Goal: Task Accomplishment & Management: Use online tool/utility

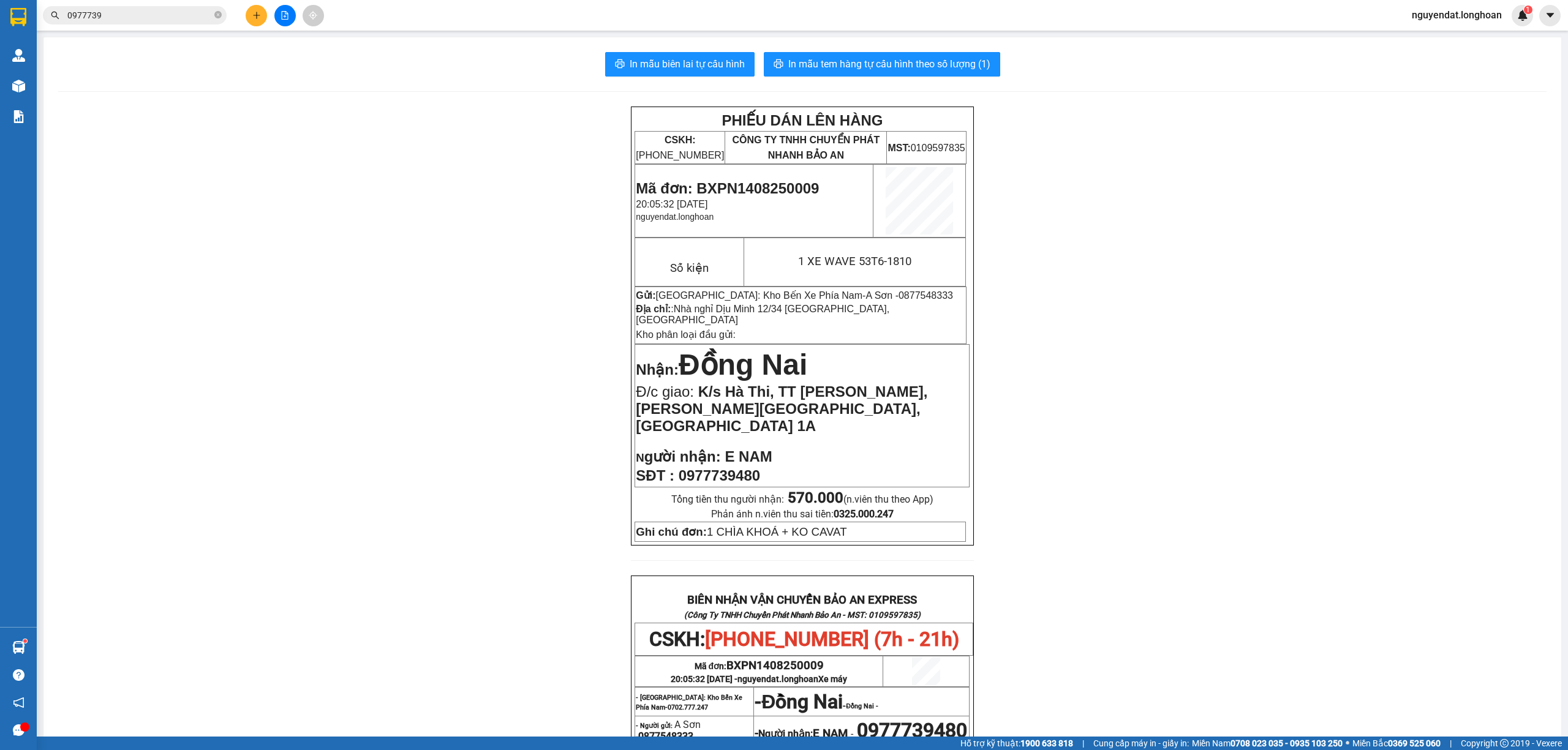
scroll to position [81, 0]
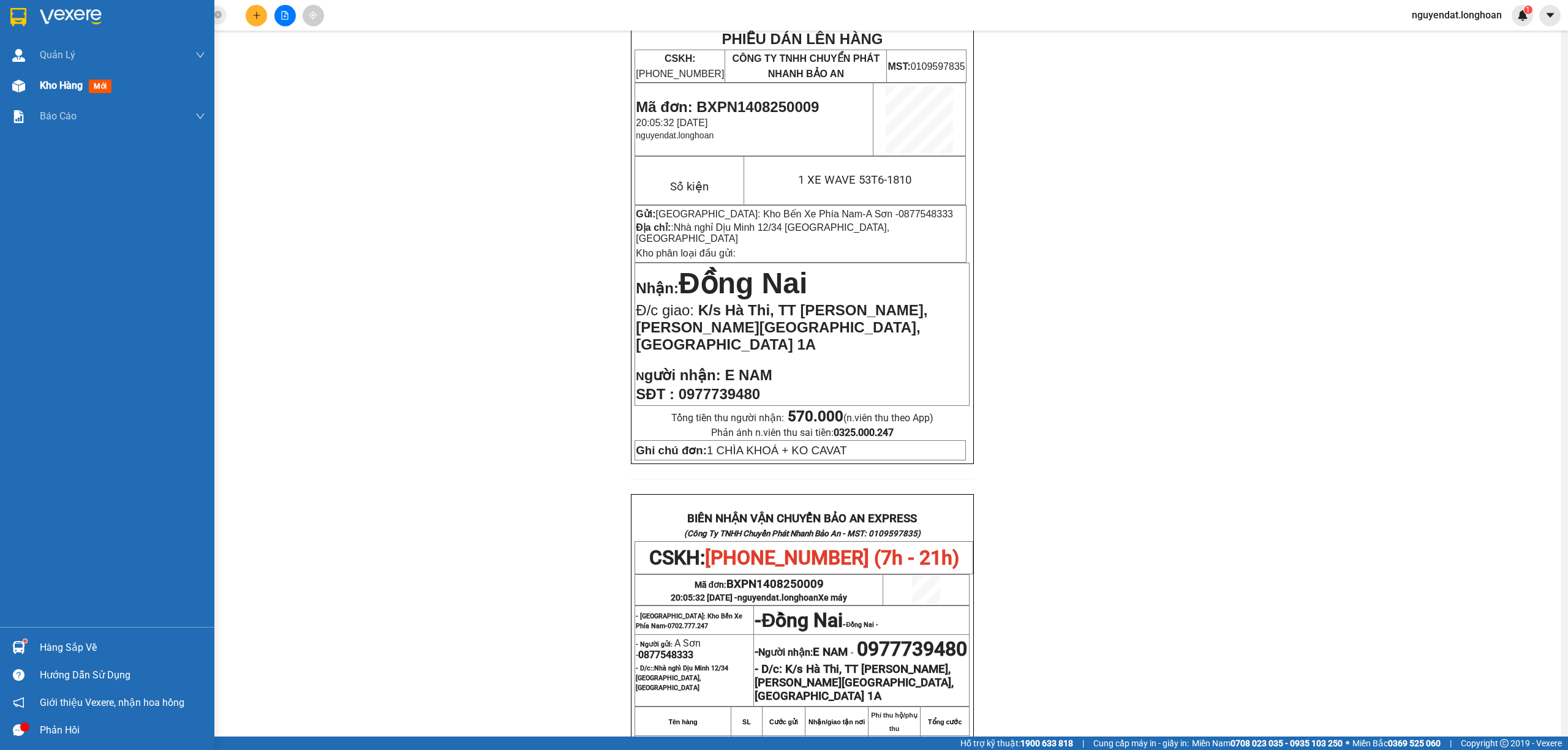
click at [13, 86] on img at bounding box center [19, 86] width 13 height 13
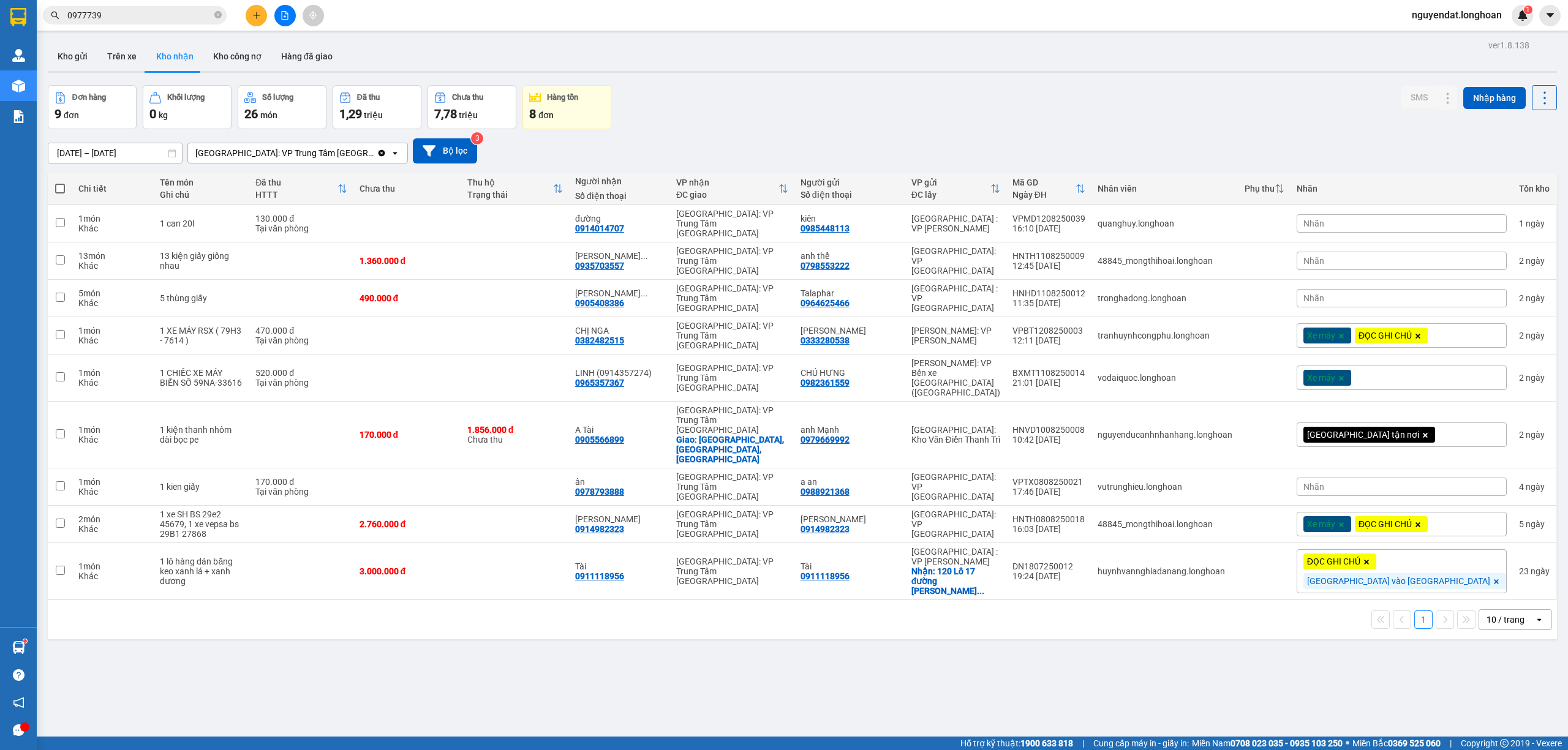
click at [284, 17] on icon "file-add" at bounding box center [285, 15] width 9 height 9
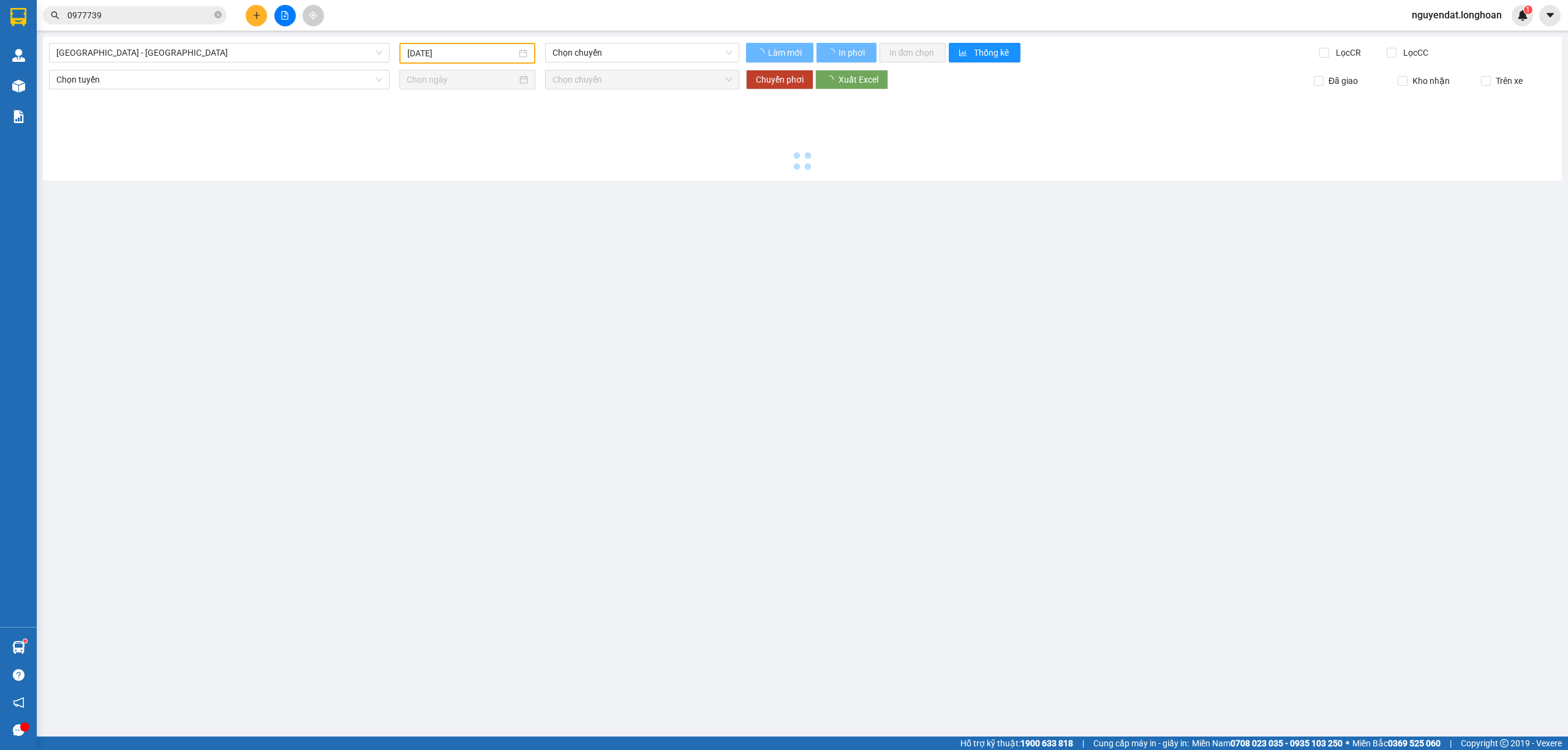
type input "[DATE]"
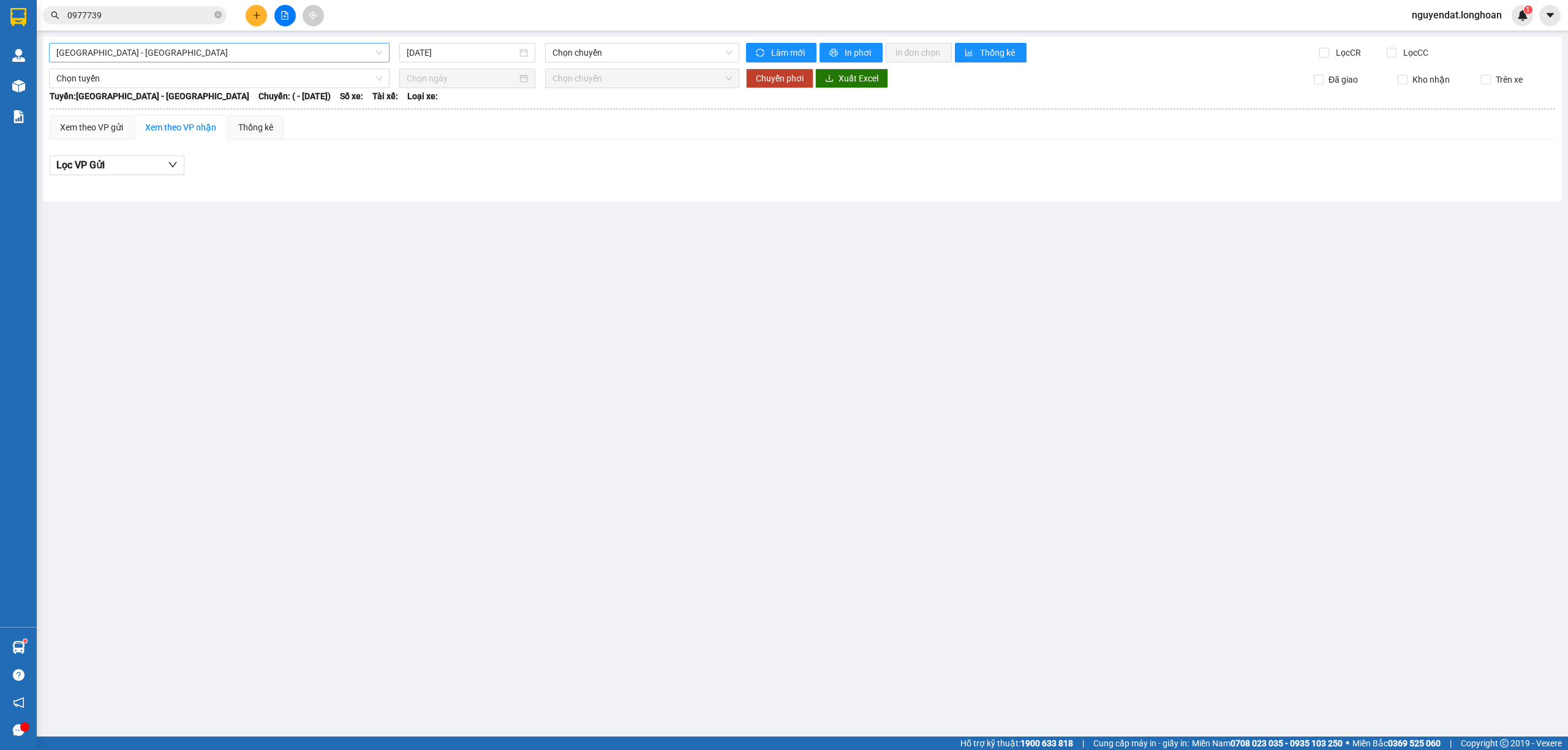
click at [317, 50] on span "[GEOGRAPHIC_DATA] - [GEOGRAPHIC_DATA]" at bounding box center [219, 52] width 326 height 19
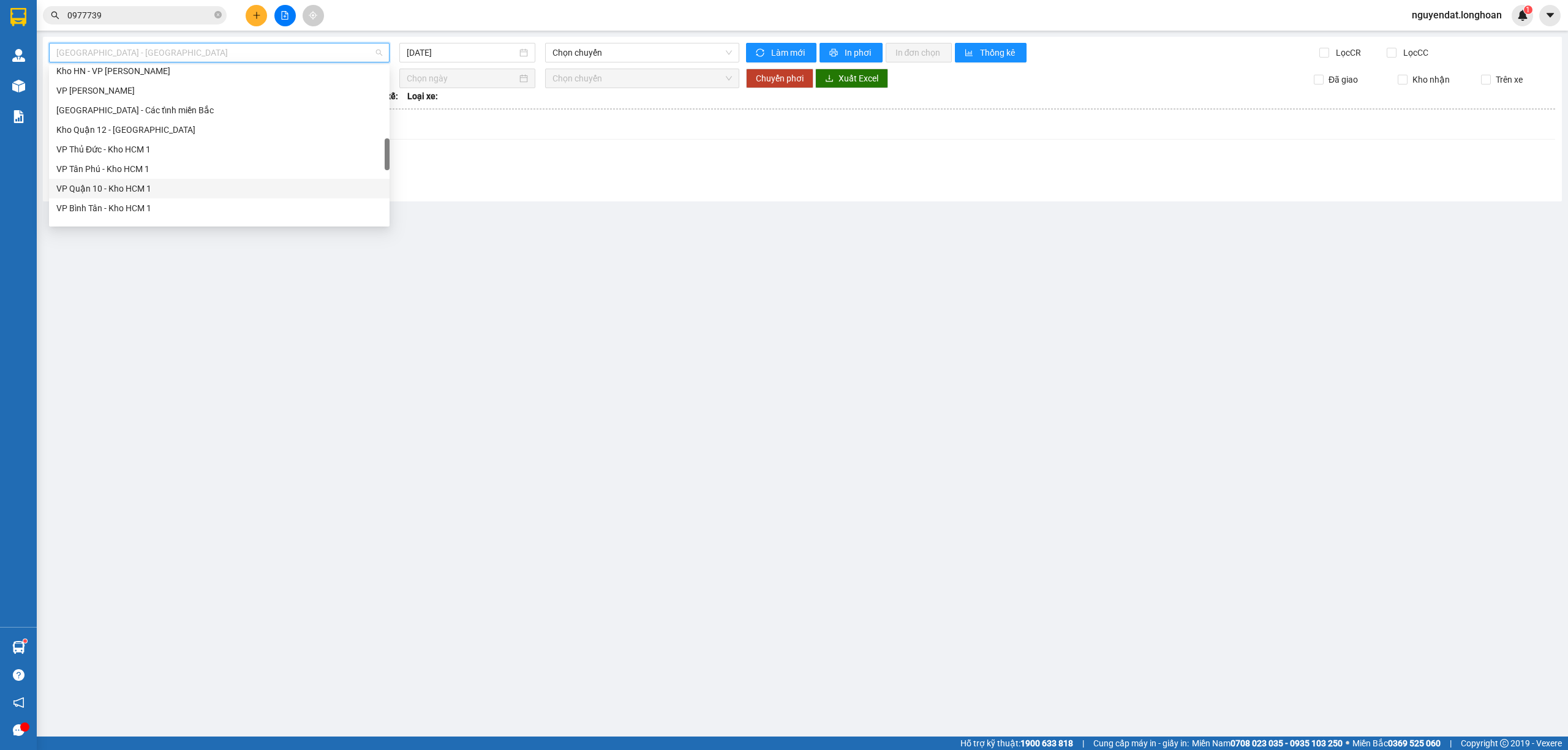
scroll to position [793, 0]
click at [131, 139] on div "Bắc [GEOGRAPHIC_DATA] QL1A" at bounding box center [219, 135] width 326 height 13
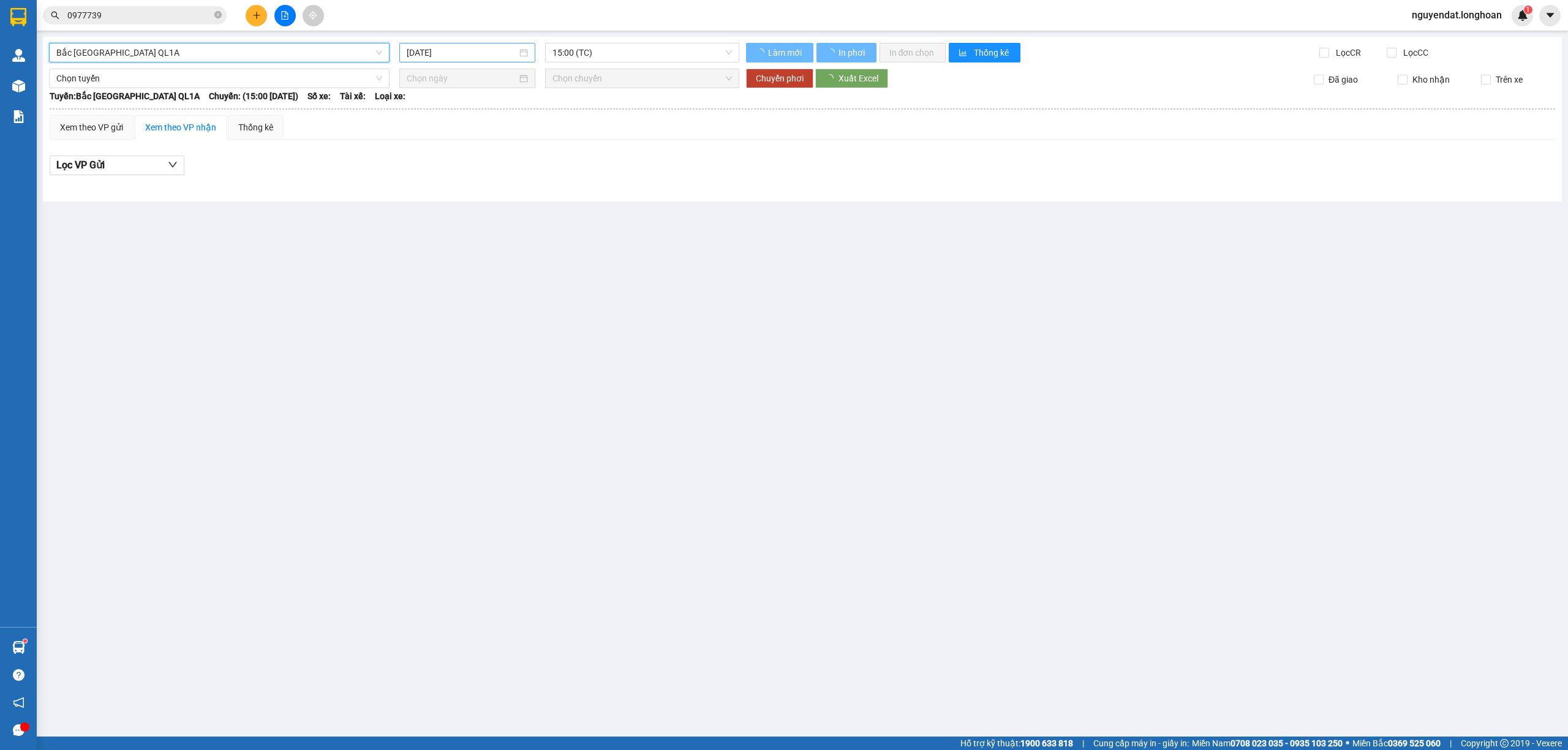
click at [473, 55] on input "[DATE]" at bounding box center [462, 52] width 110 height 13
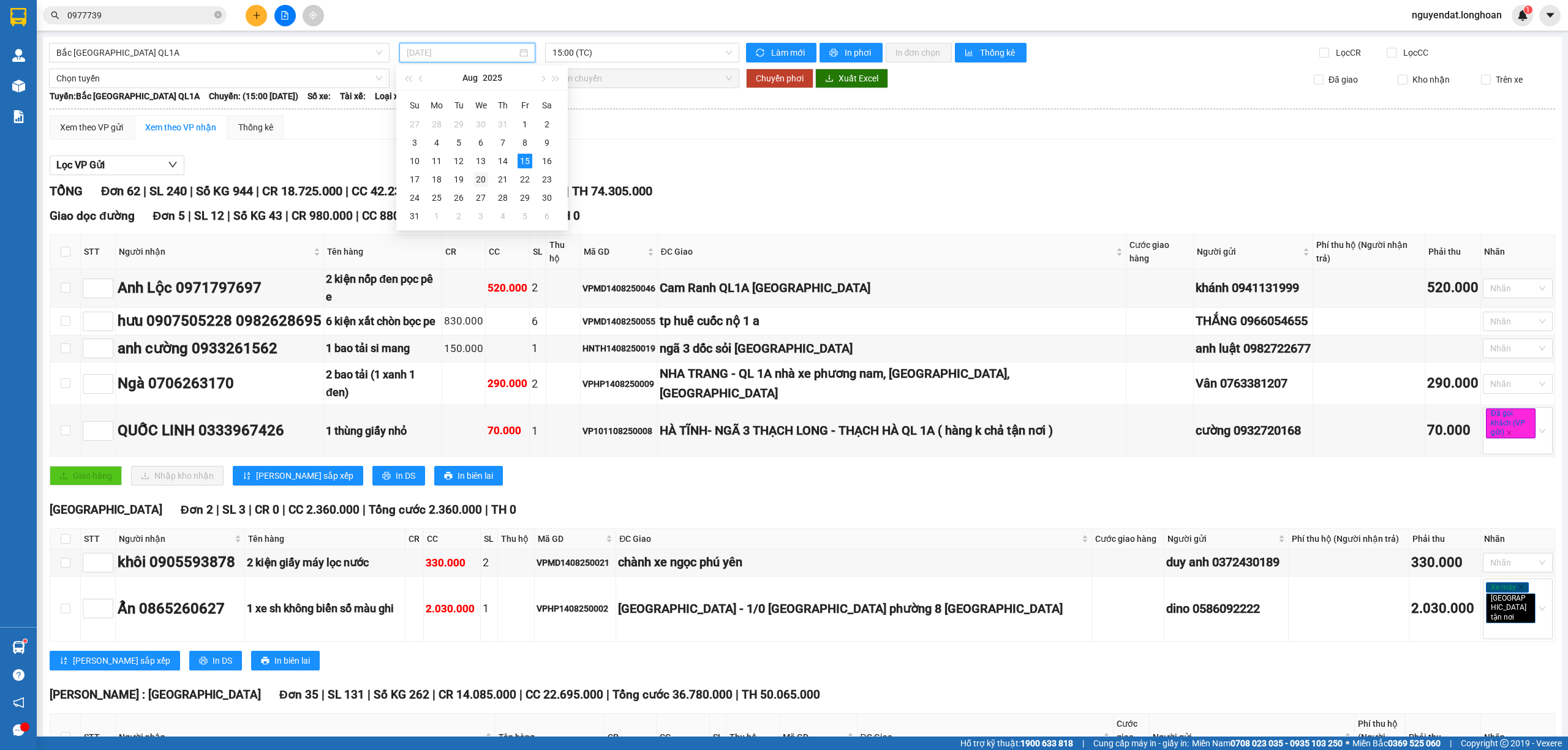
click at [479, 162] on div "13" at bounding box center [480, 161] width 15 height 15
type input "[DATE]"
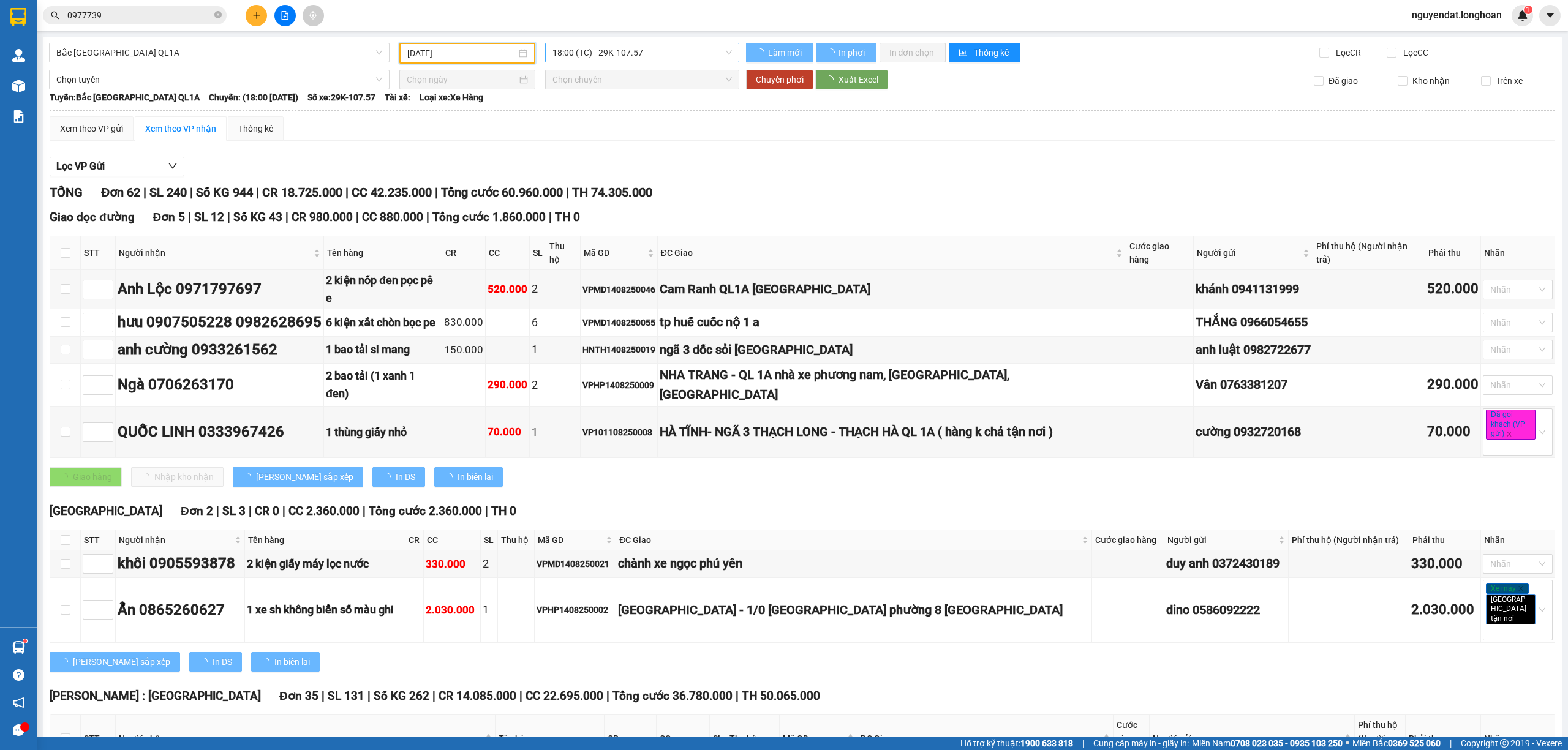
click at [628, 55] on span "18:00 (TC) - 29K-107.57" at bounding box center [643, 52] width 180 height 19
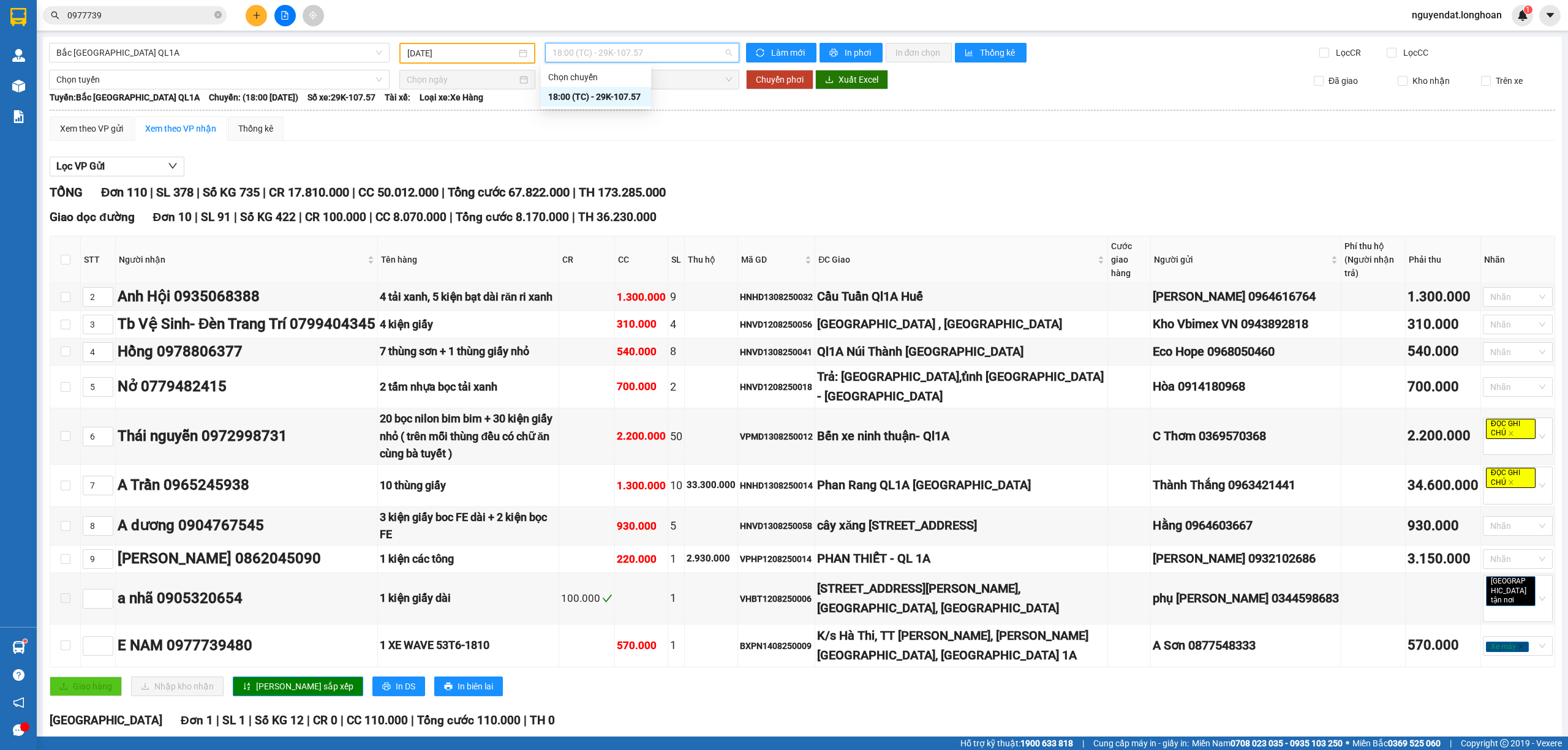
click at [1062, 164] on div "Lọc VP Gửi" at bounding box center [802, 167] width 1505 height 20
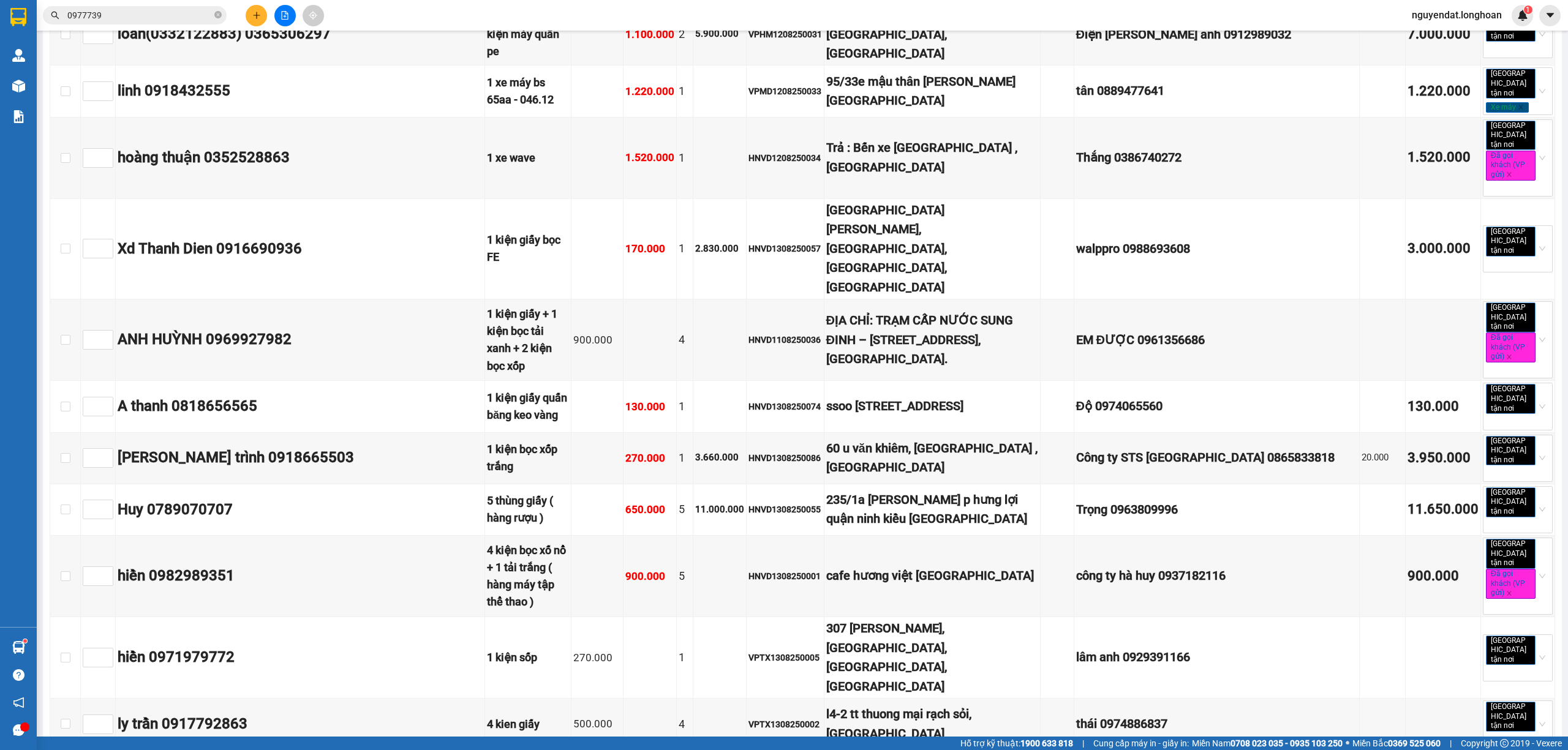
scroll to position [4997, 0]
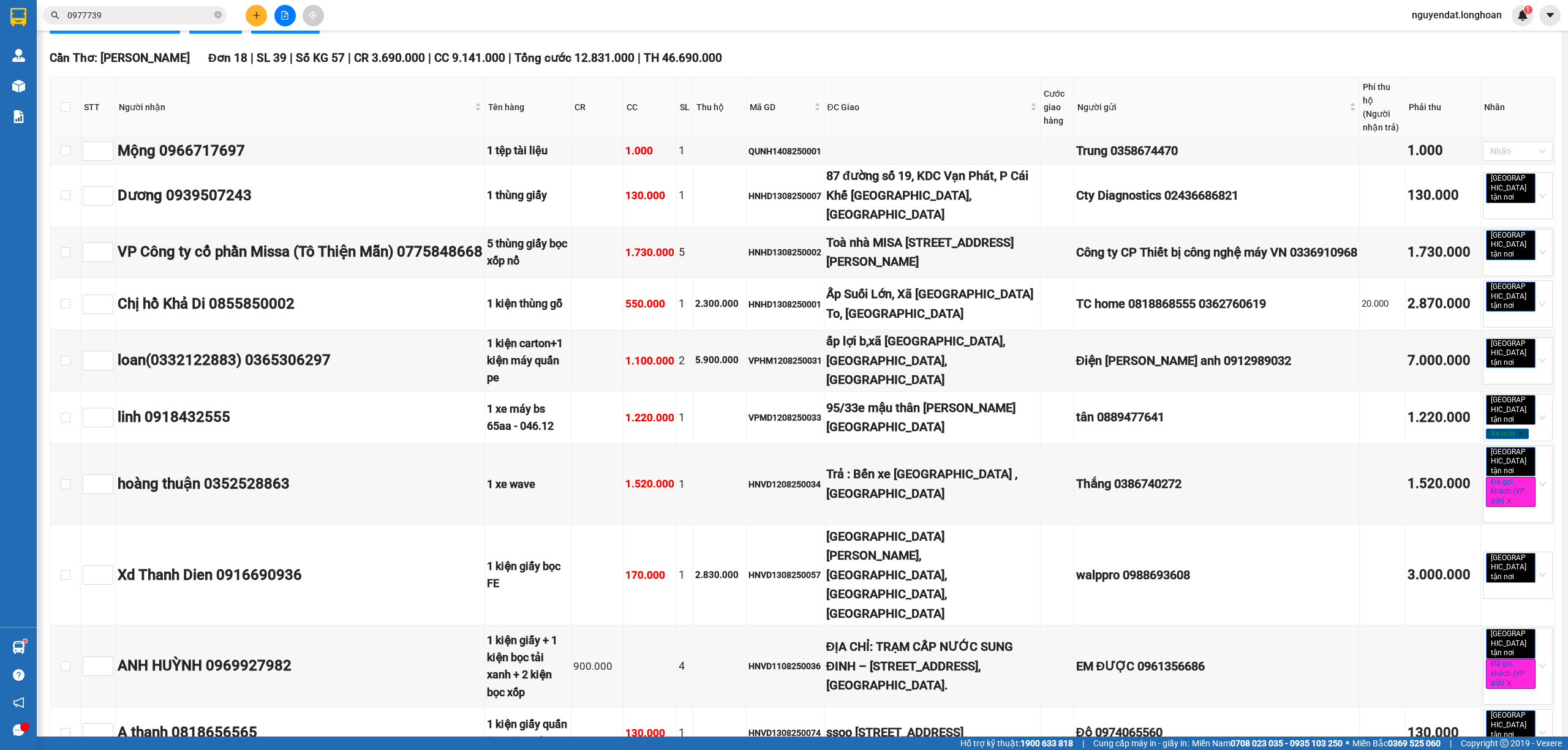
checkbox input "true"
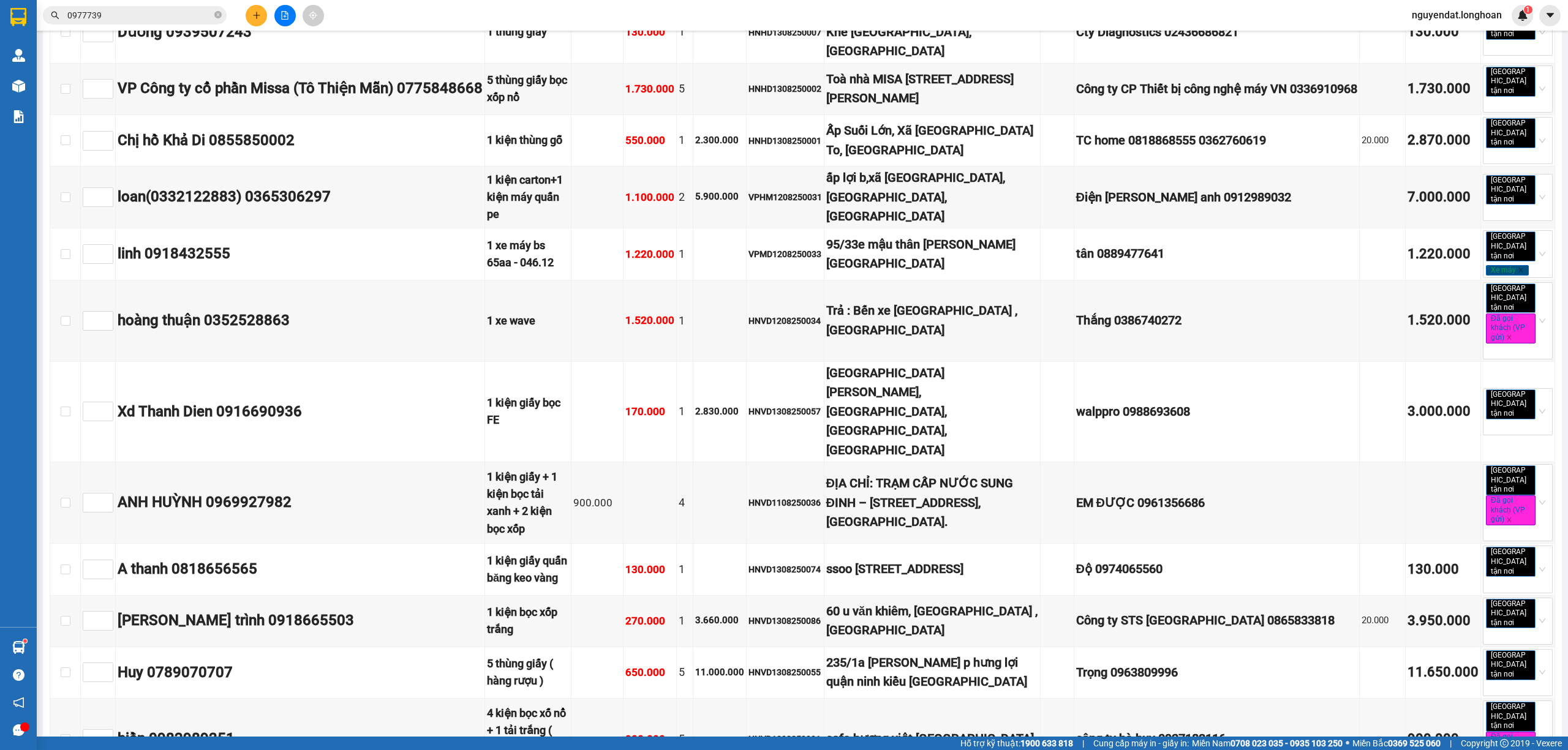
checkbox input "false"
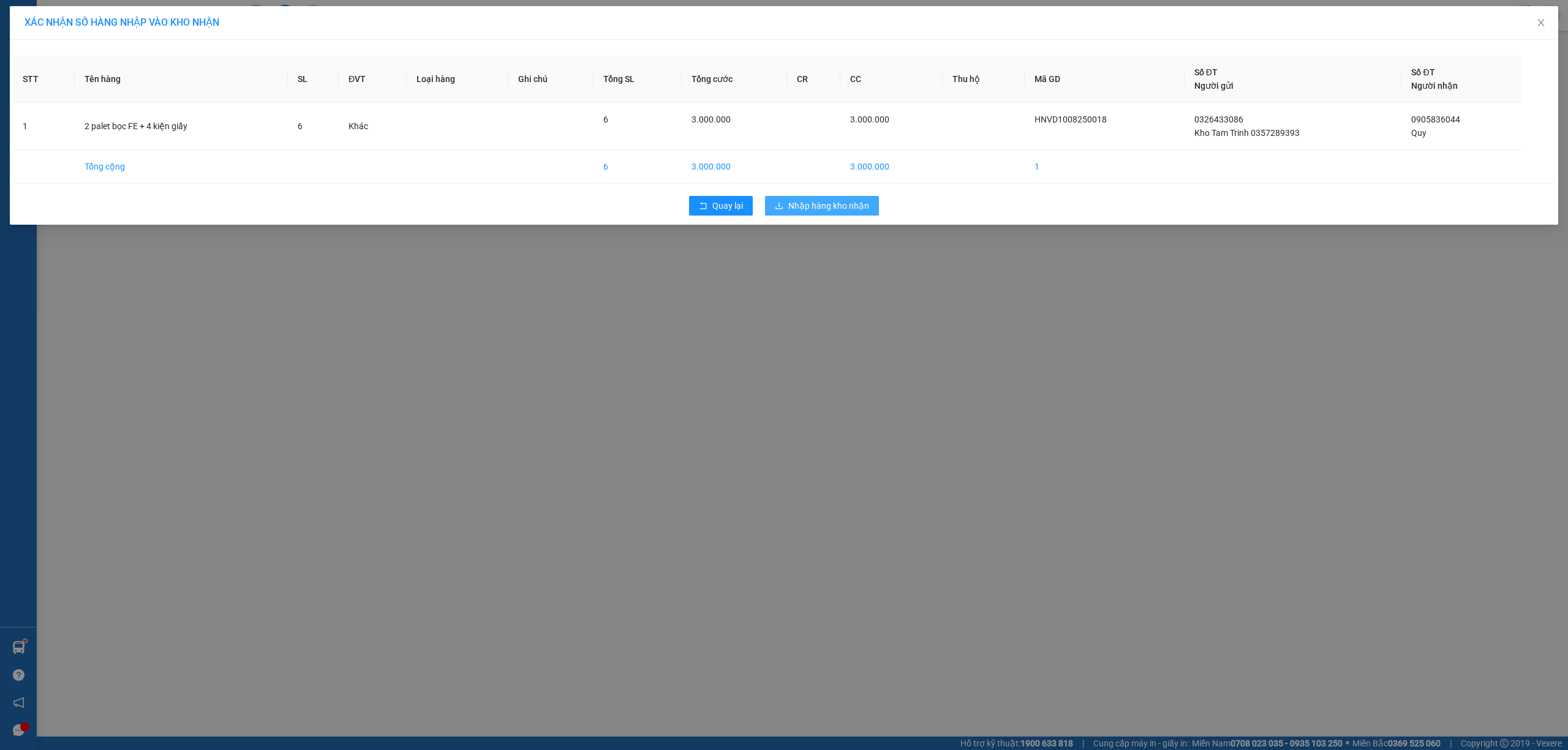
click at [804, 213] on span "Nhập hàng kho nhận" at bounding box center [829, 206] width 81 height 13
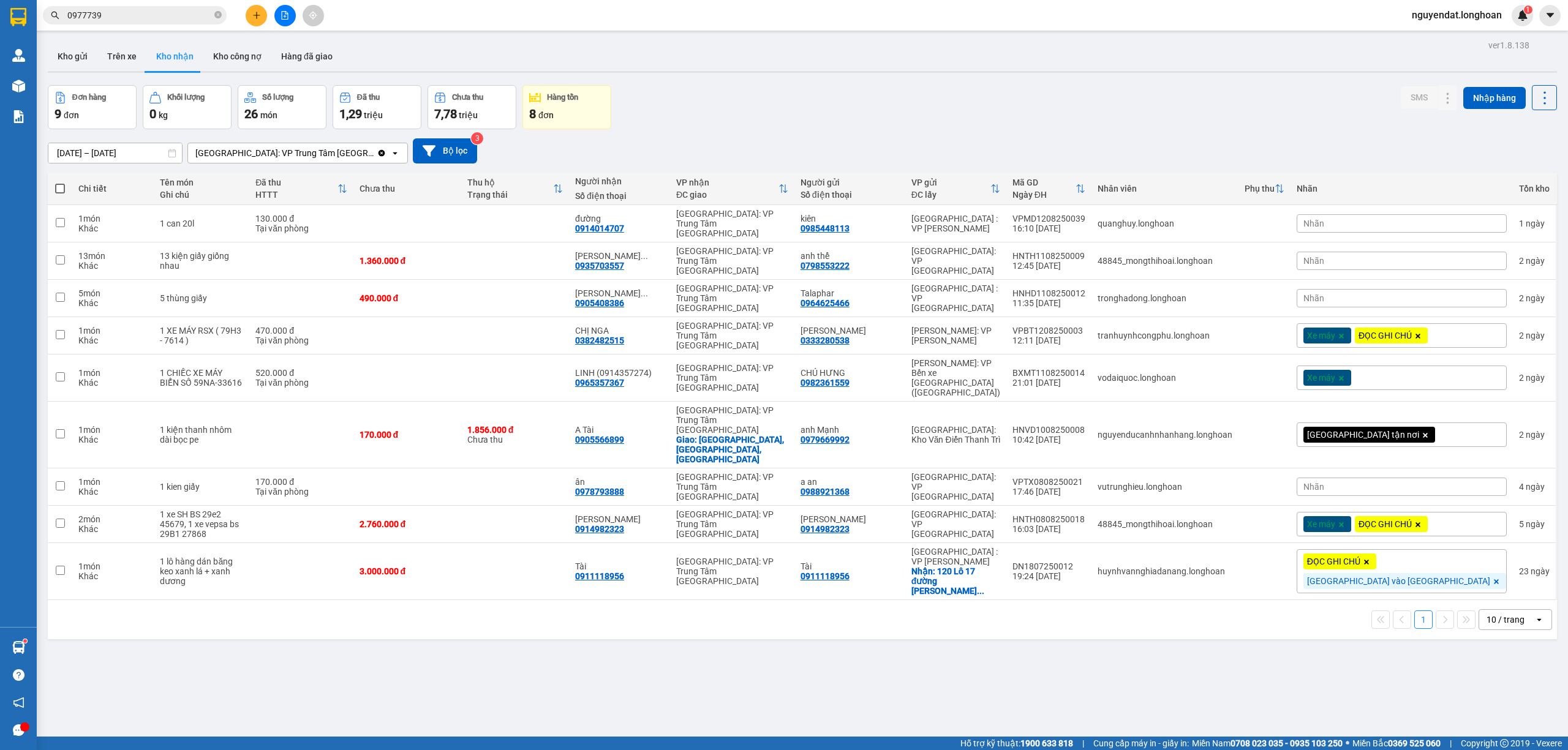
click at [273, 143] on div "[GEOGRAPHIC_DATA]: VP Trung Tâm [GEOGRAPHIC_DATA]" at bounding box center [283, 153] width 189 height 19
click at [281, 203] on div "[GEOGRAPHIC_DATA]: Kho Bến Xe Phía Nam" at bounding box center [285, 220] width 196 height 34
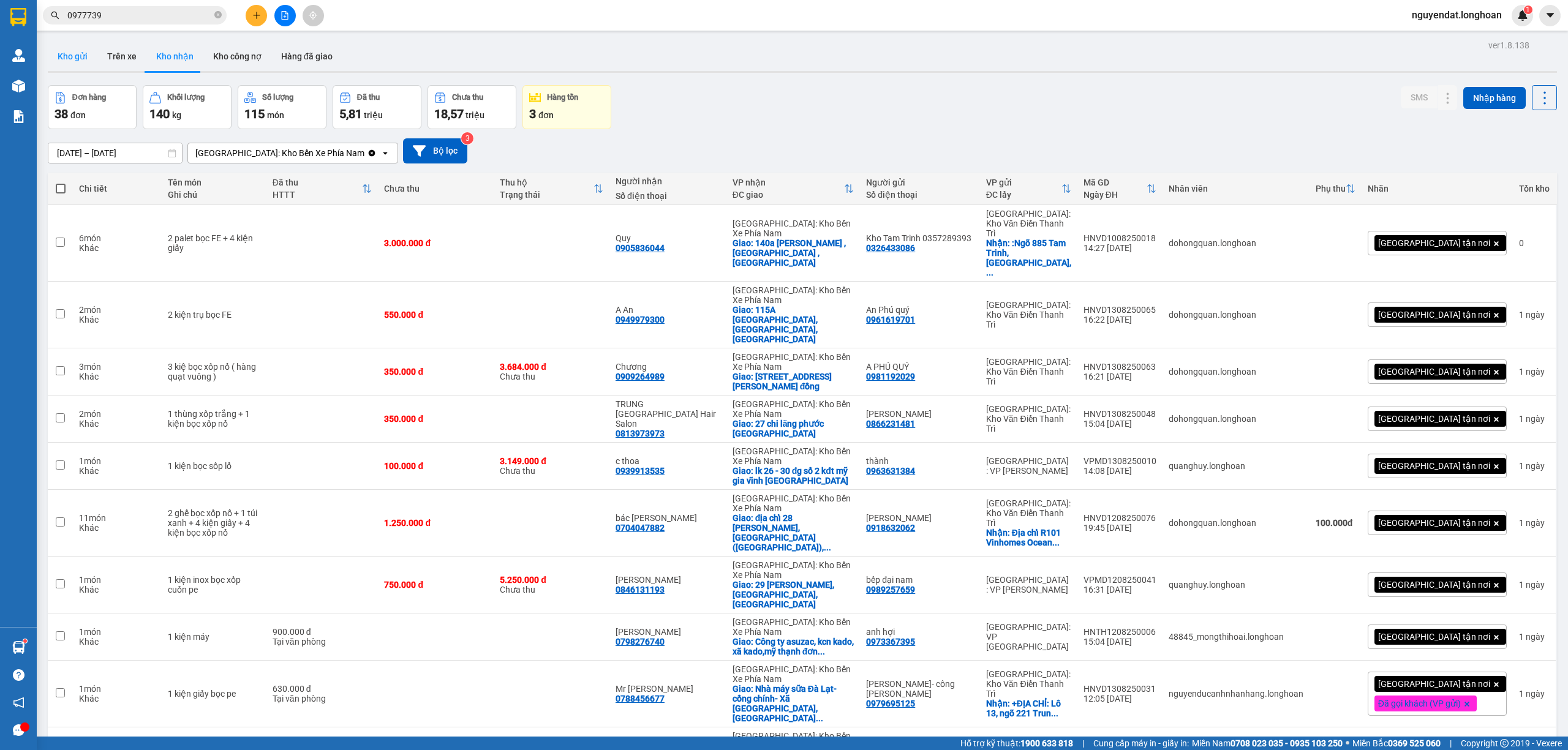
click at [85, 61] on button "Kho gửi" at bounding box center [72, 56] width 49 height 29
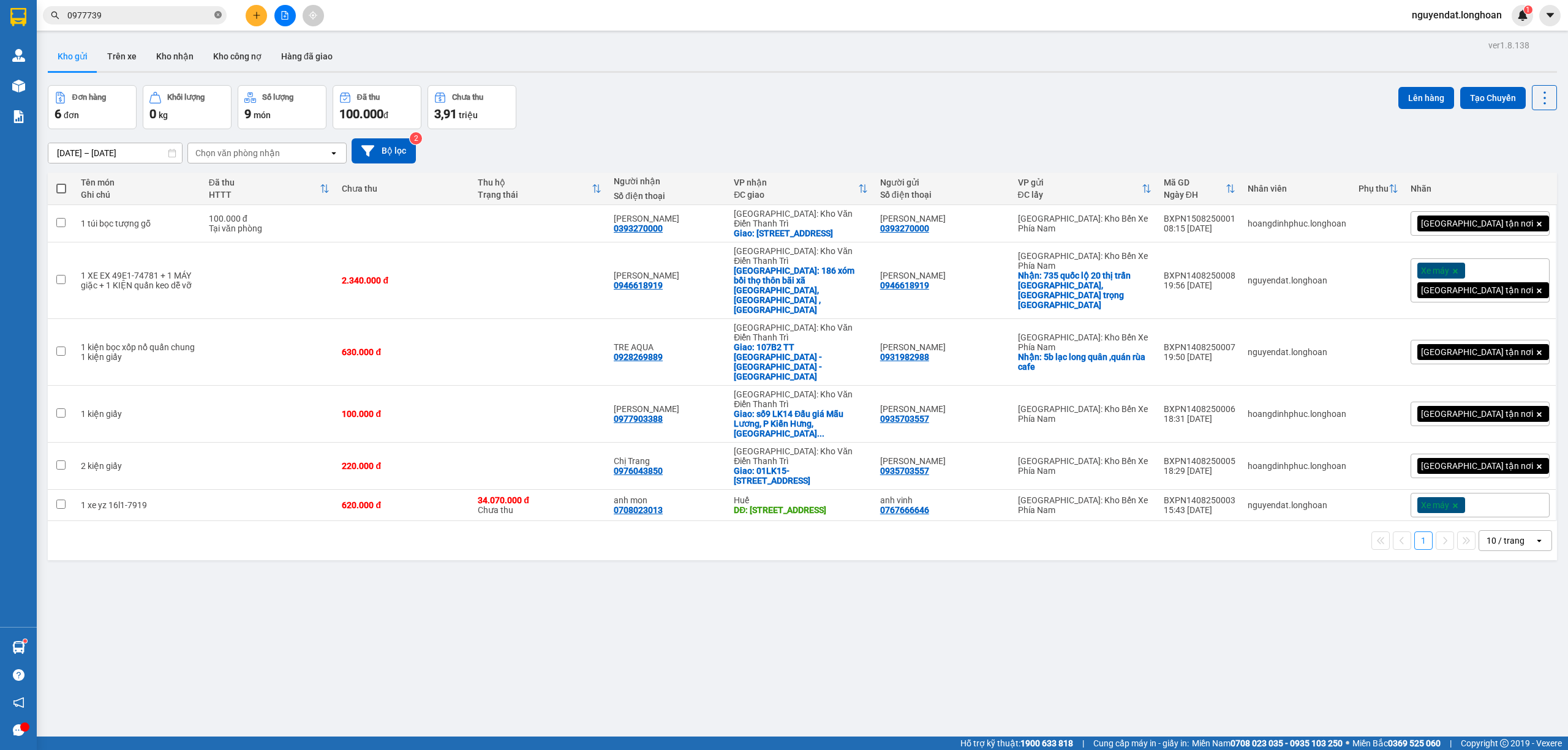
click at [221, 16] on icon "close-circle" at bounding box center [218, 14] width 7 height 7
click at [186, 53] on button "Kho nhận" at bounding box center [175, 56] width 57 height 29
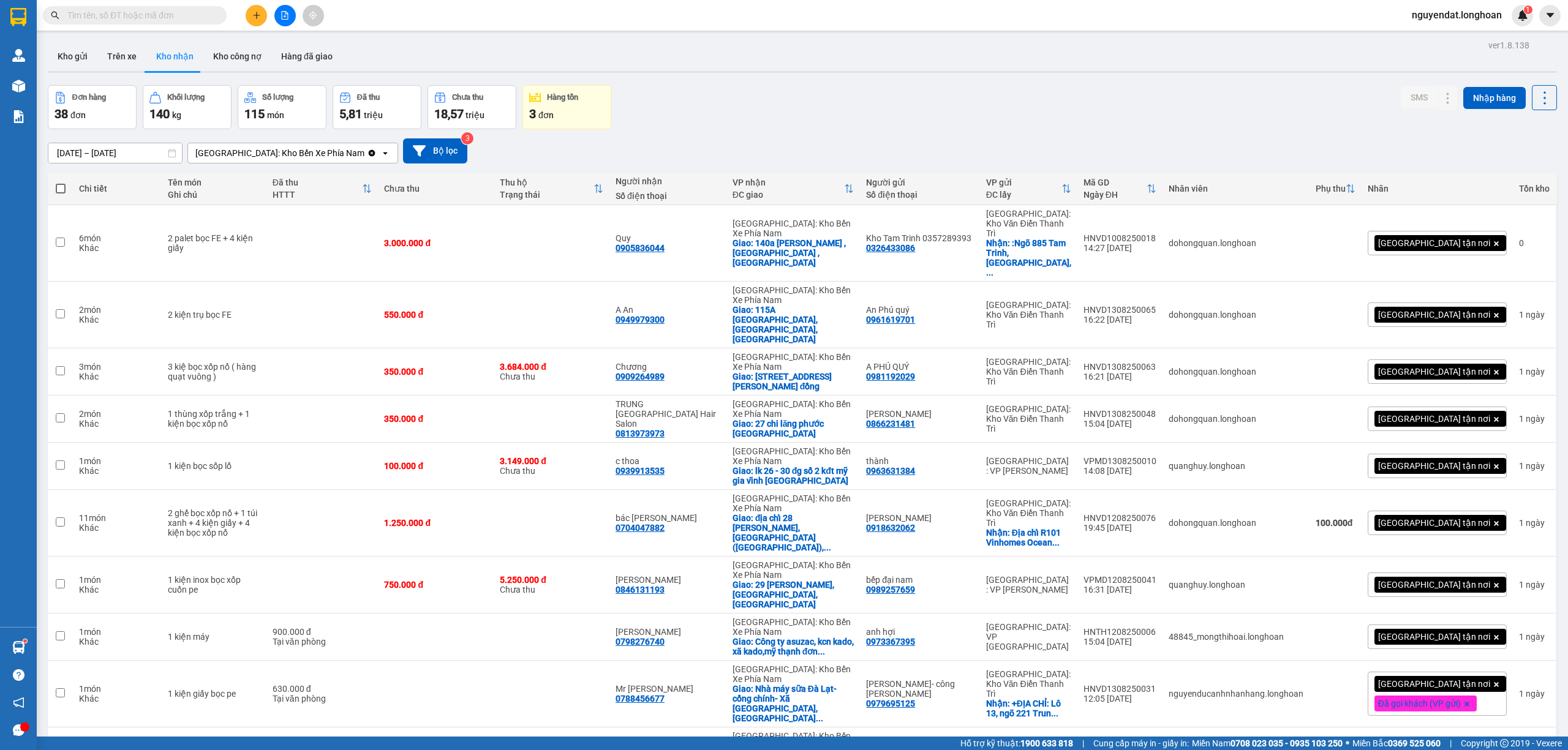
scroll to position [56, 0]
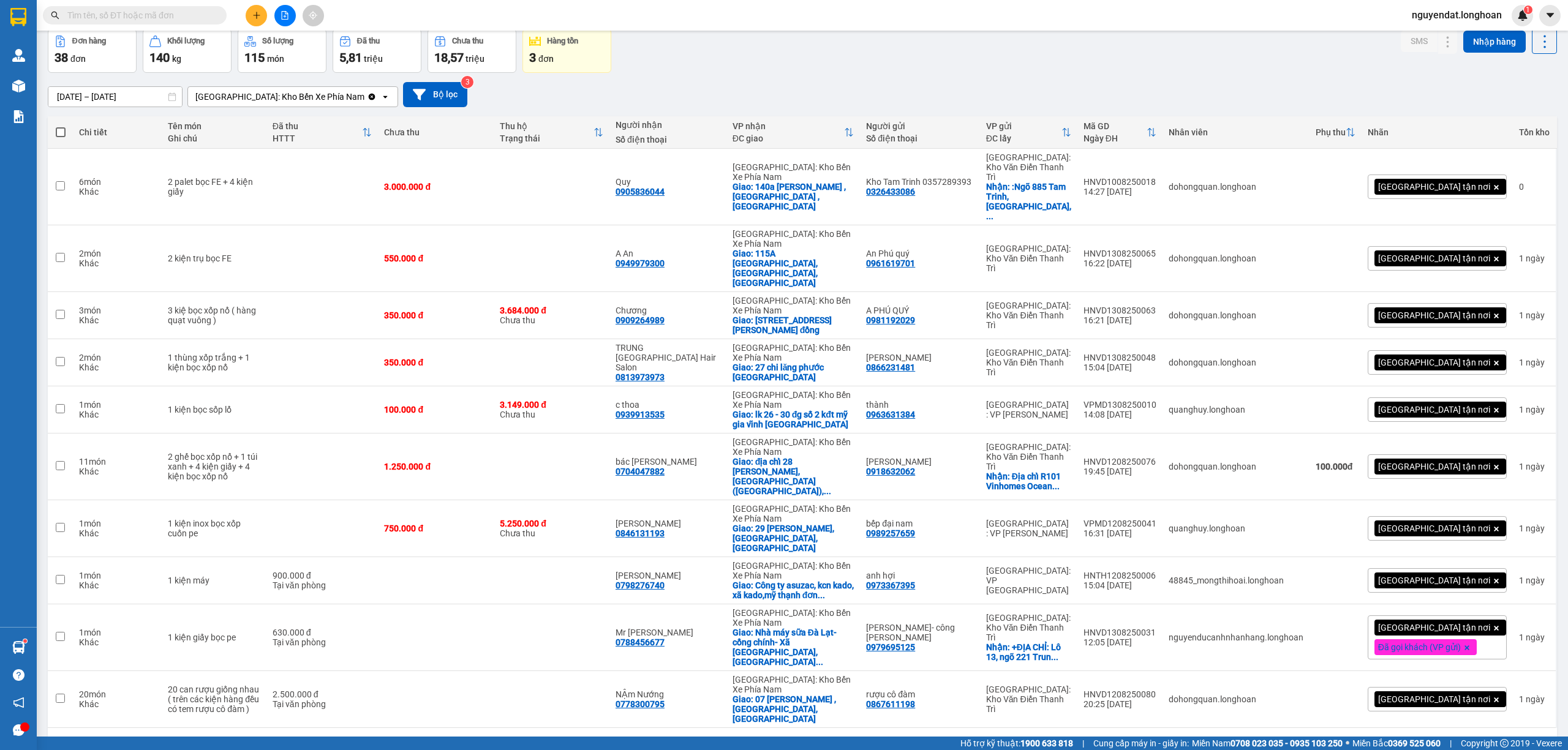
click at [1495, 738] on div "10 / trang" at bounding box center [1507, 747] width 55 height 19
click at [1501, 652] on span "100 / trang" at bounding box center [1498, 649] width 44 height 12
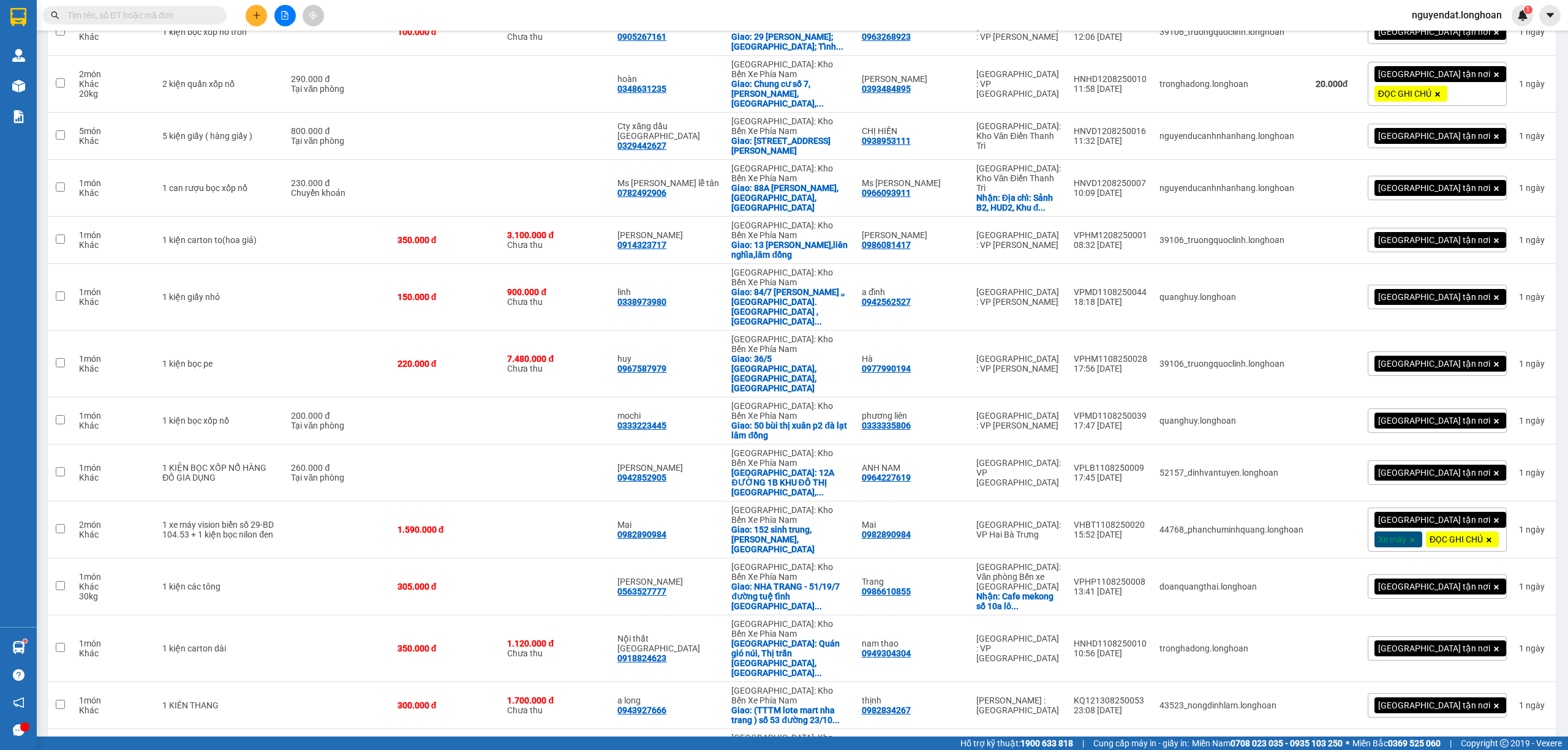
scroll to position [1399, 0]
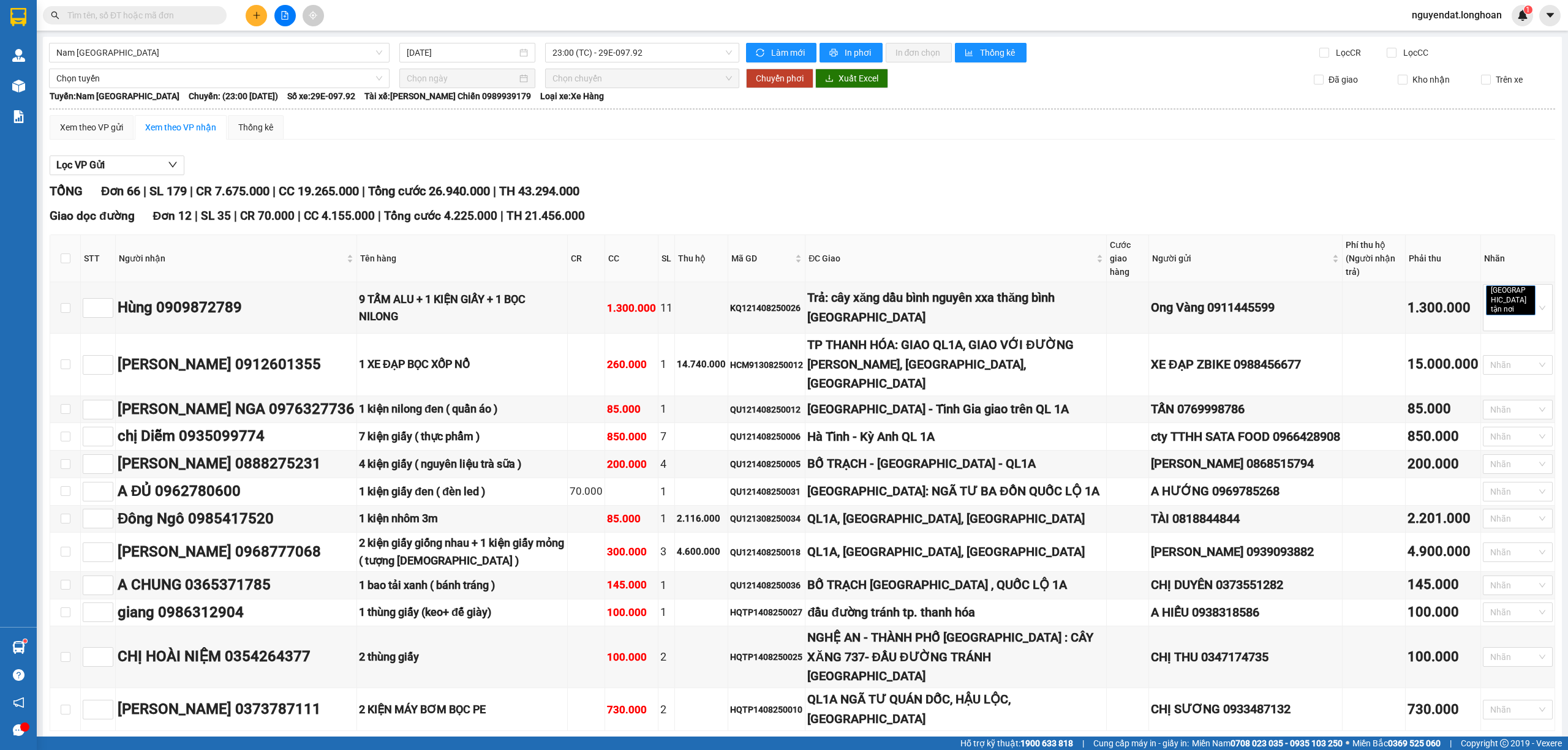
scroll to position [3071, 0]
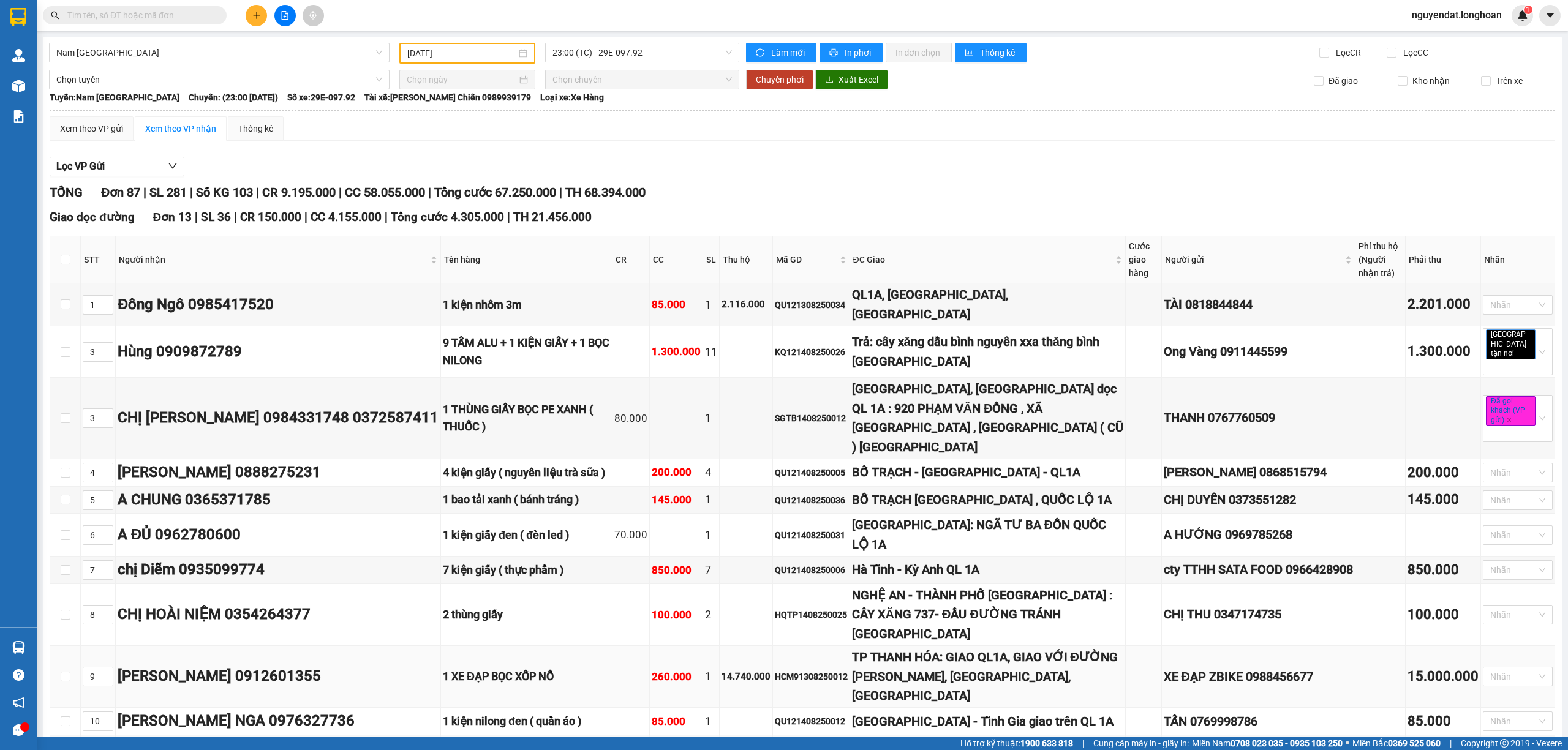
type input "[DATE]"
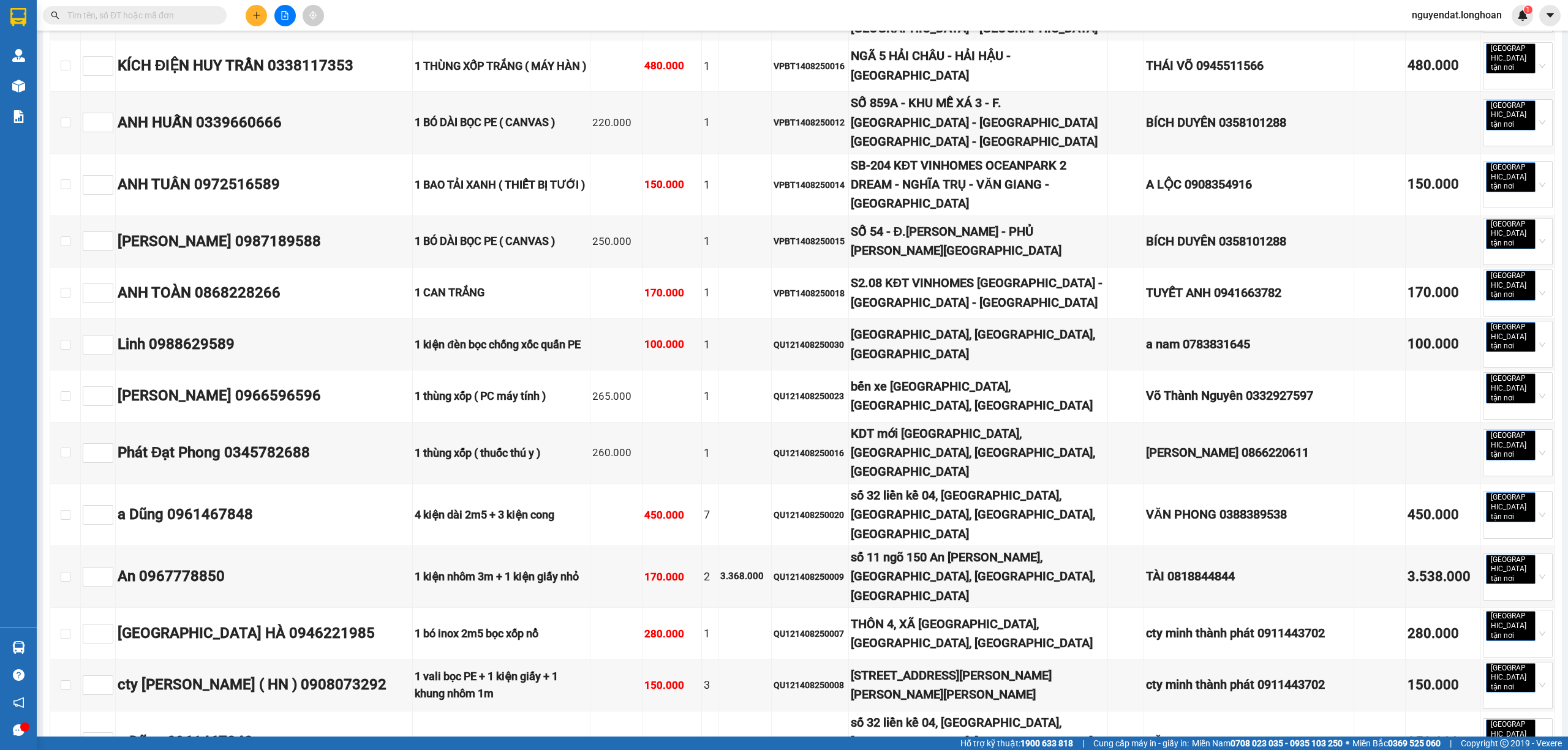
scroll to position [4626, 0]
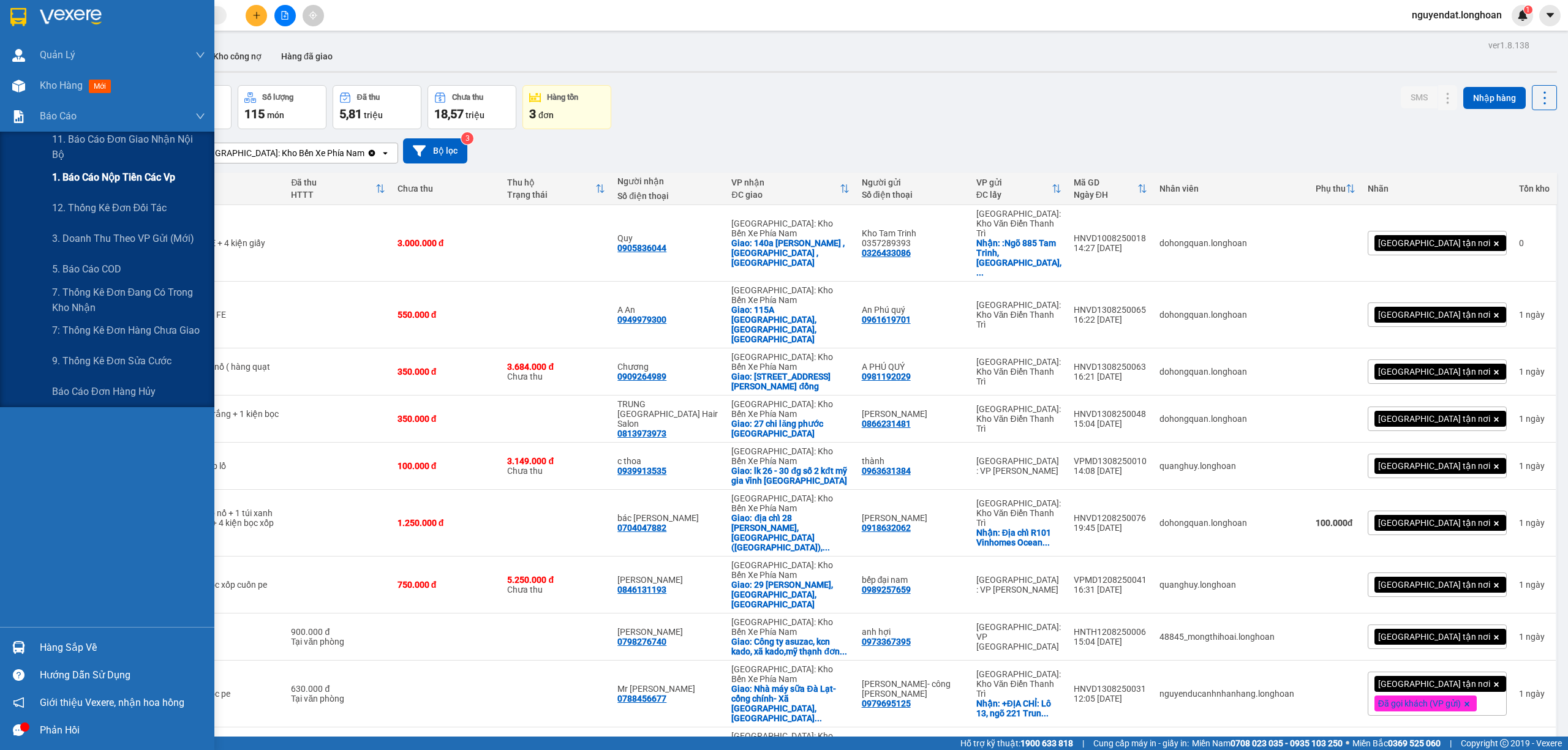
click at [72, 179] on span "1. Báo cáo nộp tiền các vp" at bounding box center [113, 176] width 123 height 15
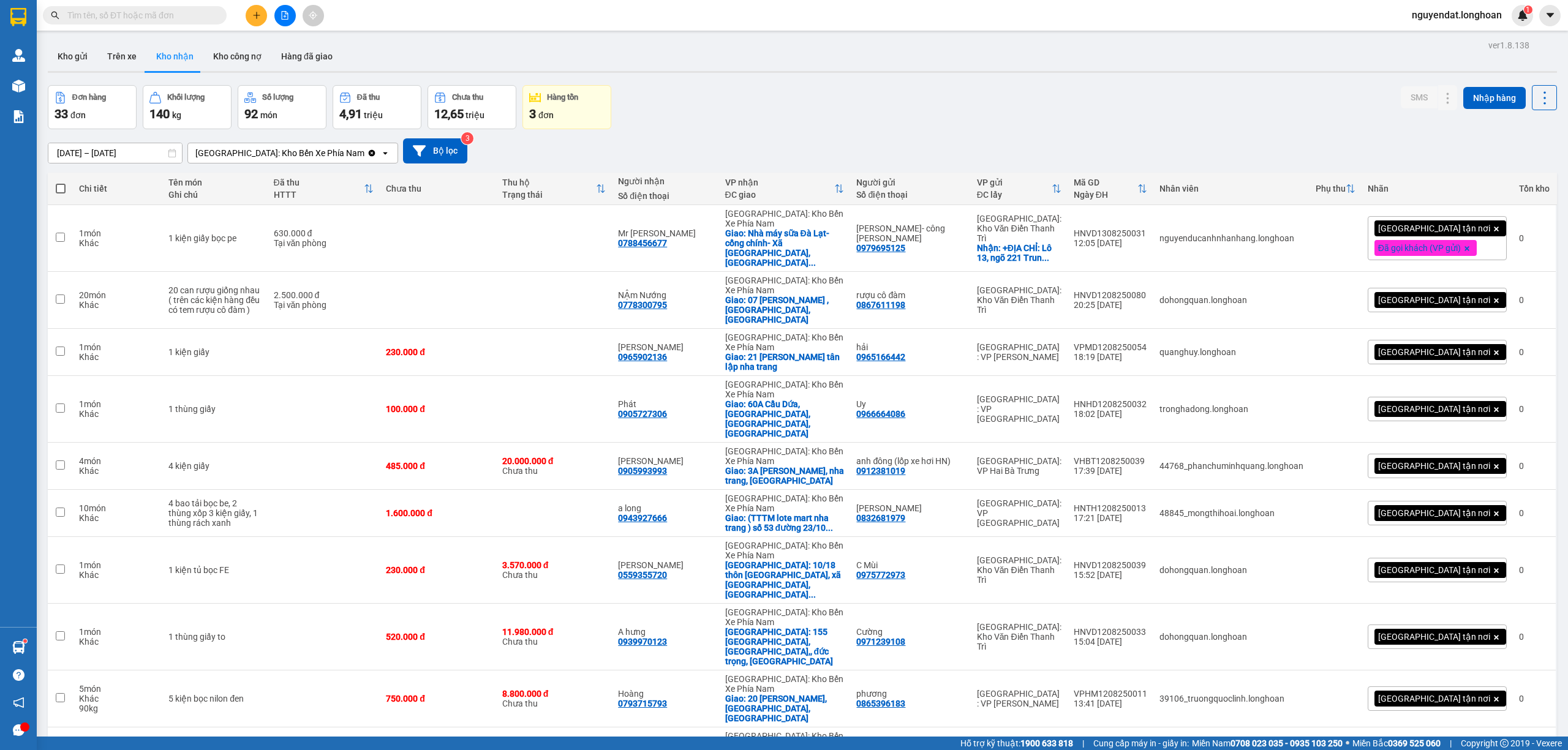
click at [171, 22] on span at bounding box center [135, 15] width 184 height 19
click at [175, 19] on input "text" at bounding box center [139, 15] width 145 height 13
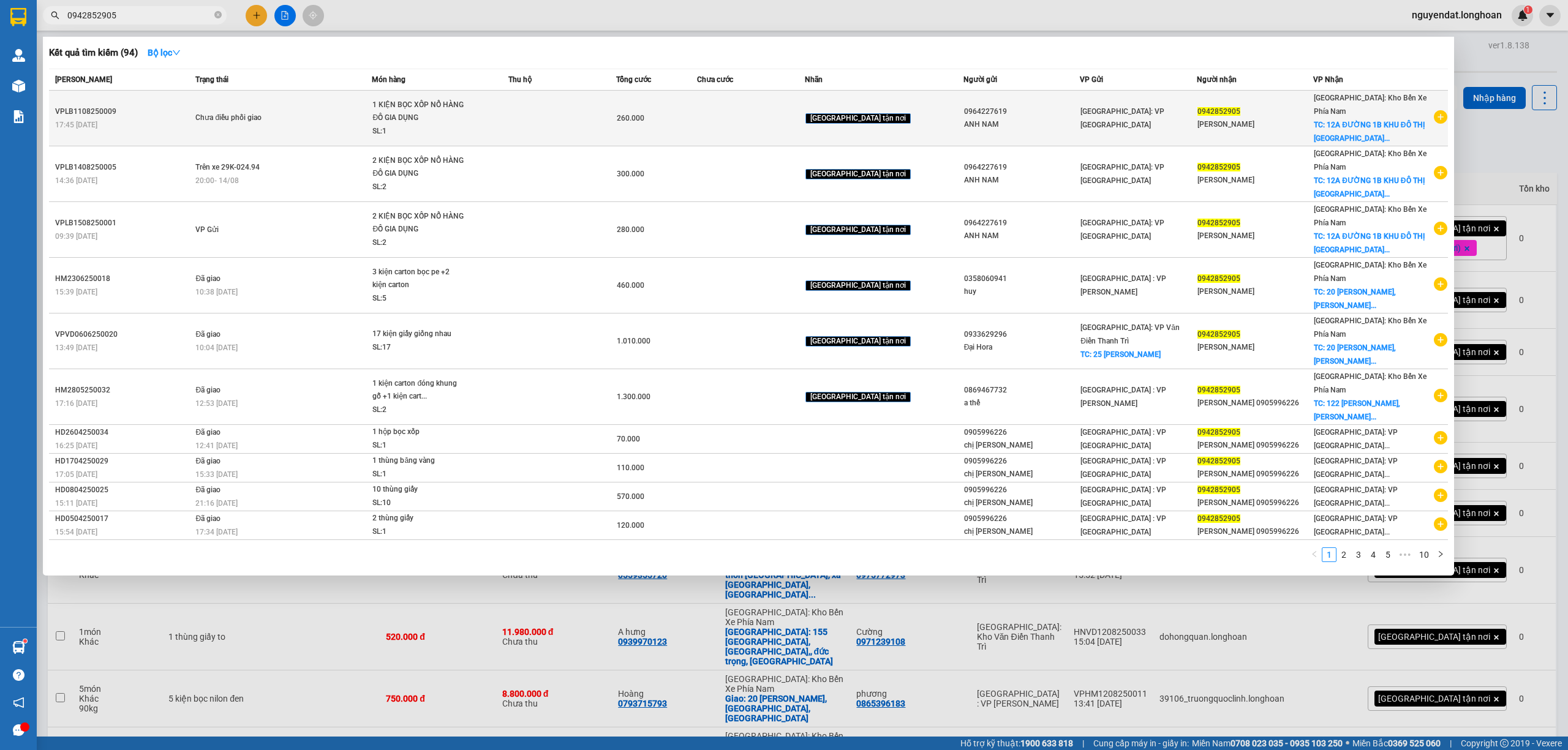
type input "0942852905"
click at [313, 121] on span "Chưa điều phối giao" at bounding box center [283, 117] width 176 height 13
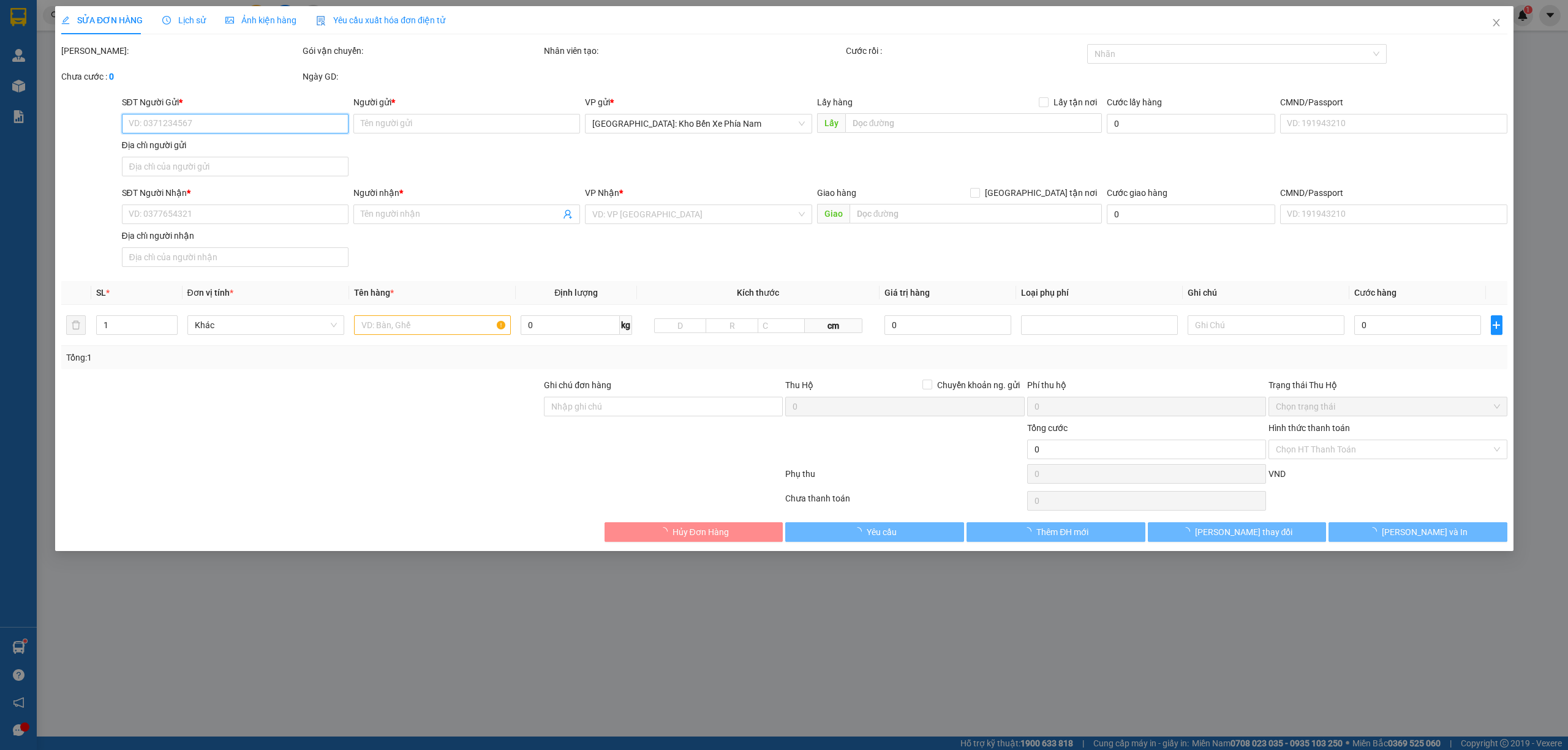
type input "0964227619"
type input "ANH NAM"
type input "0942852905"
type input "[PERSON_NAME]"
checkbox input "true"
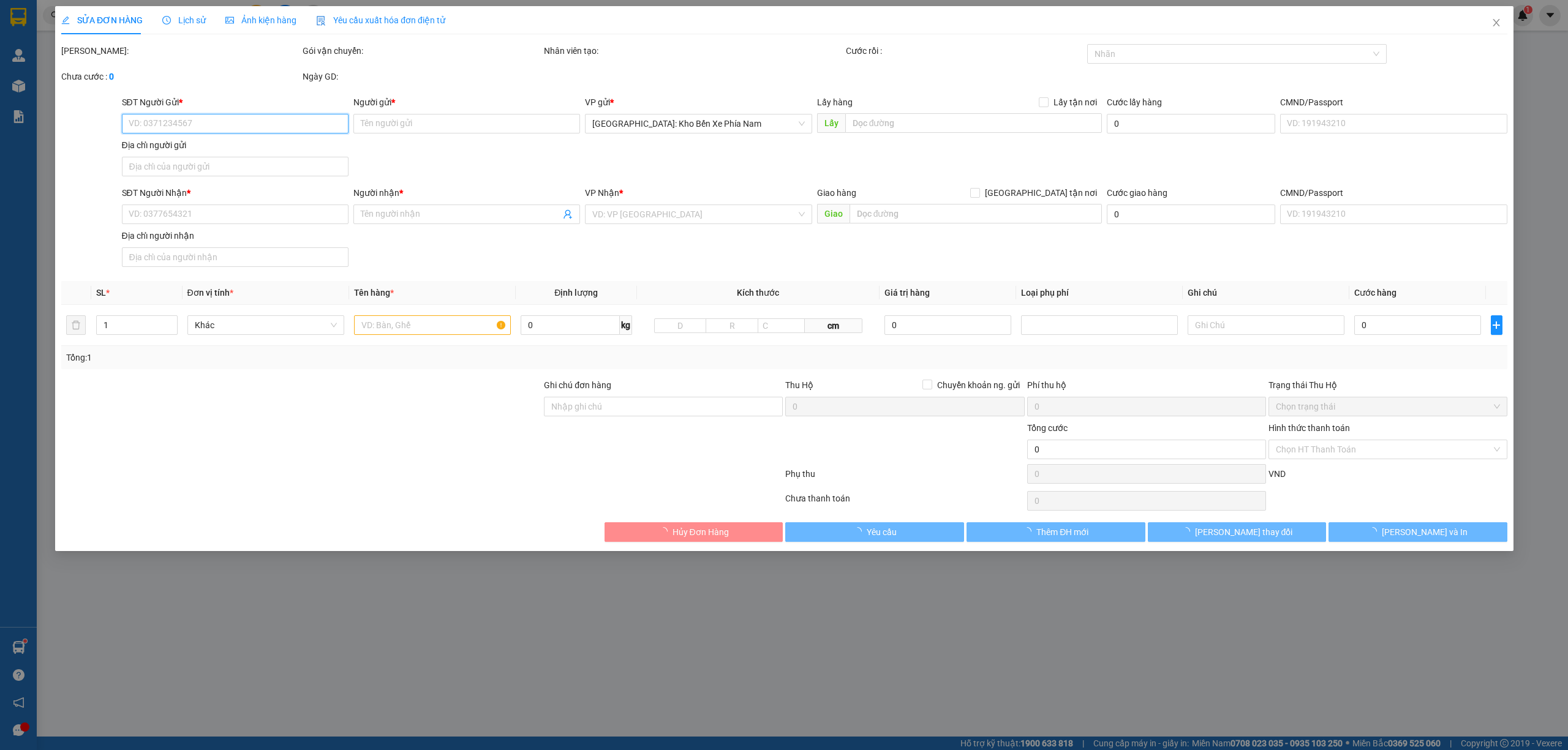
type input "12A ĐƯỜNG 1B KHU ĐÔ THỊ [GEOGRAPHIC_DATA], [GEOGRAPHIC_DATA], [GEOGRAPHIC_DATA]…"
type input "260.000"
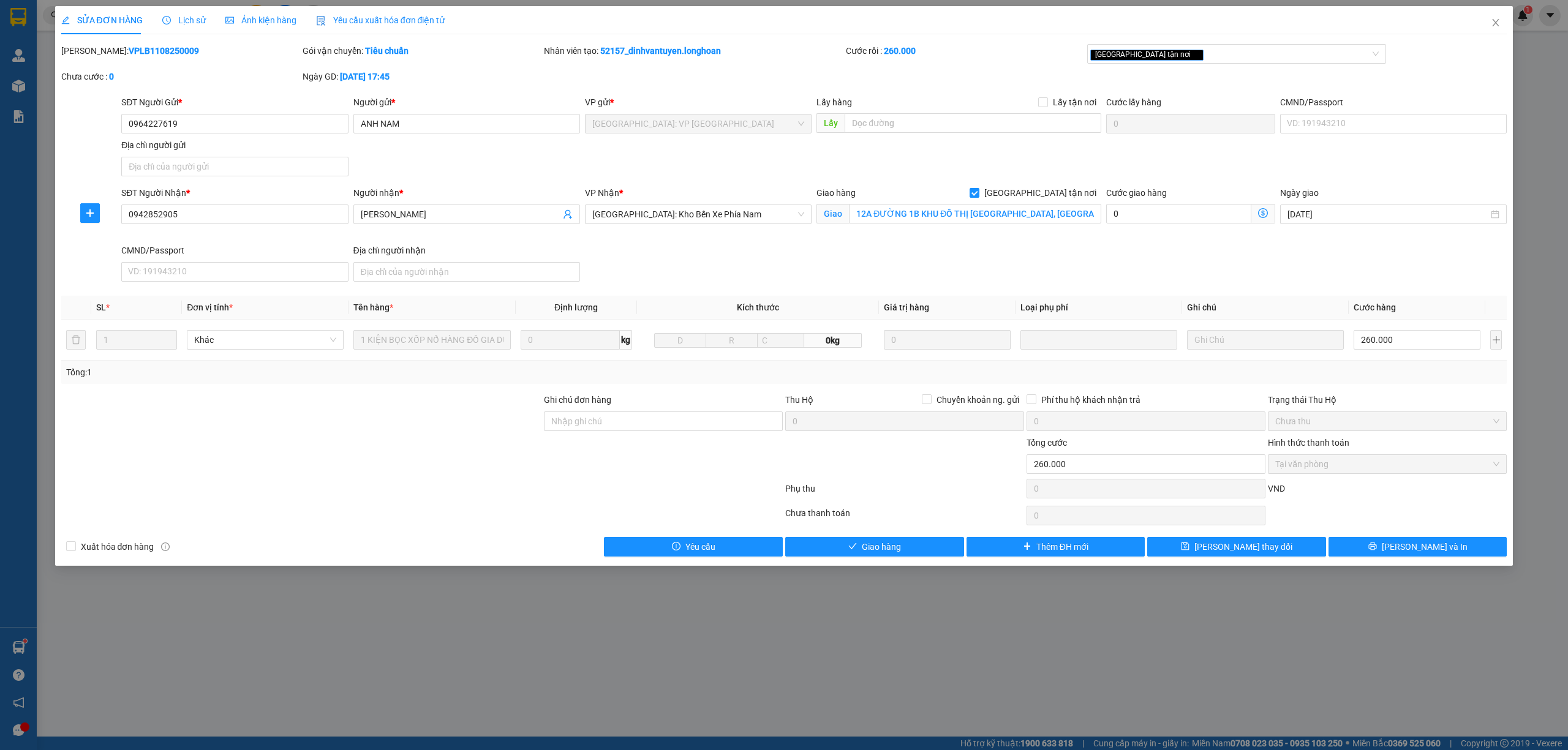
click at [195, 19] on span "Lịch sử" at bounding box center [184, 19] width 43 height 10
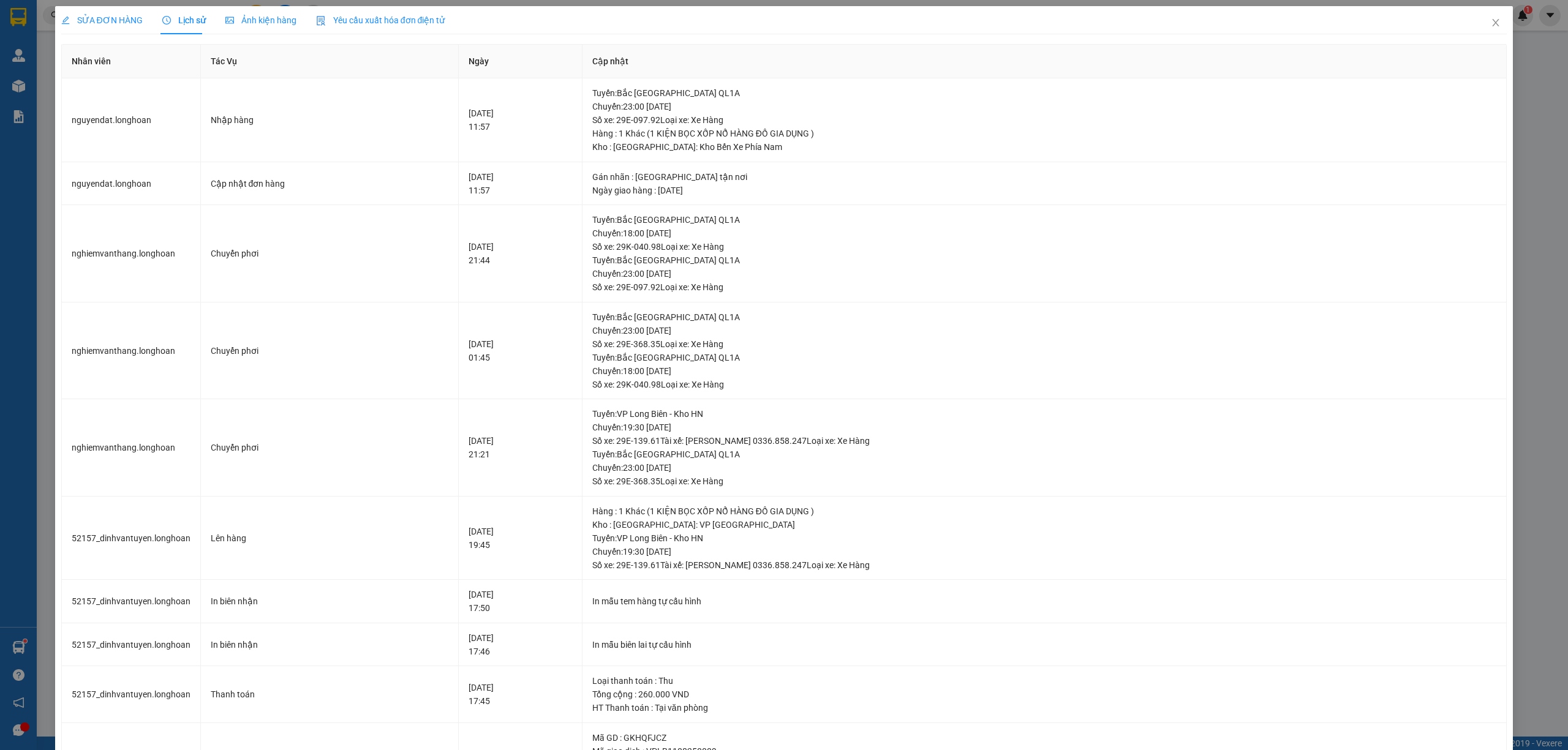
click at [99, 21] on span "SỬA ĐƠN HÀNG" at bounding box center [102, 19] width 81 height 10
